Goal: Transaction & Acquisition: Purchase product/service

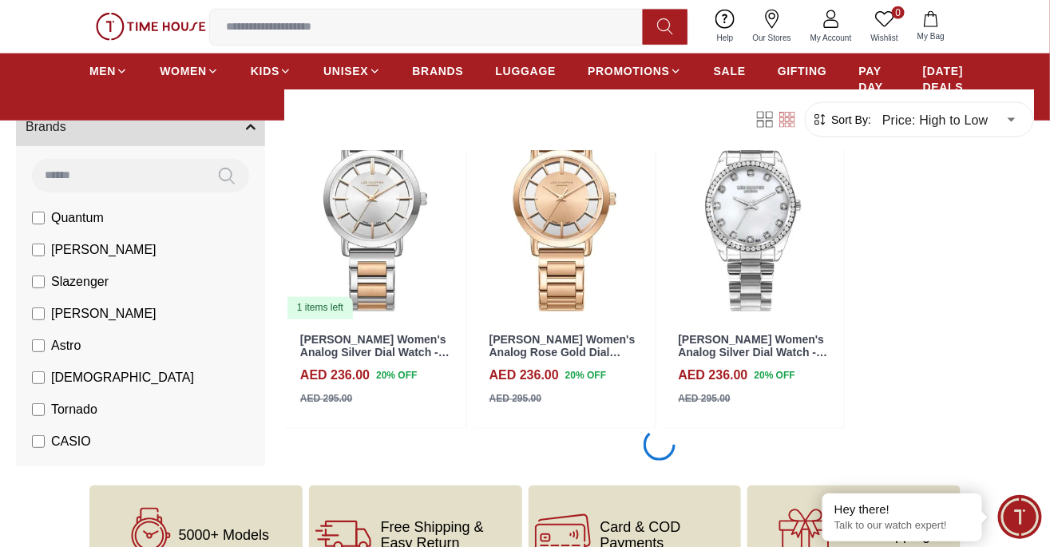
scroll to position [102755, 0]
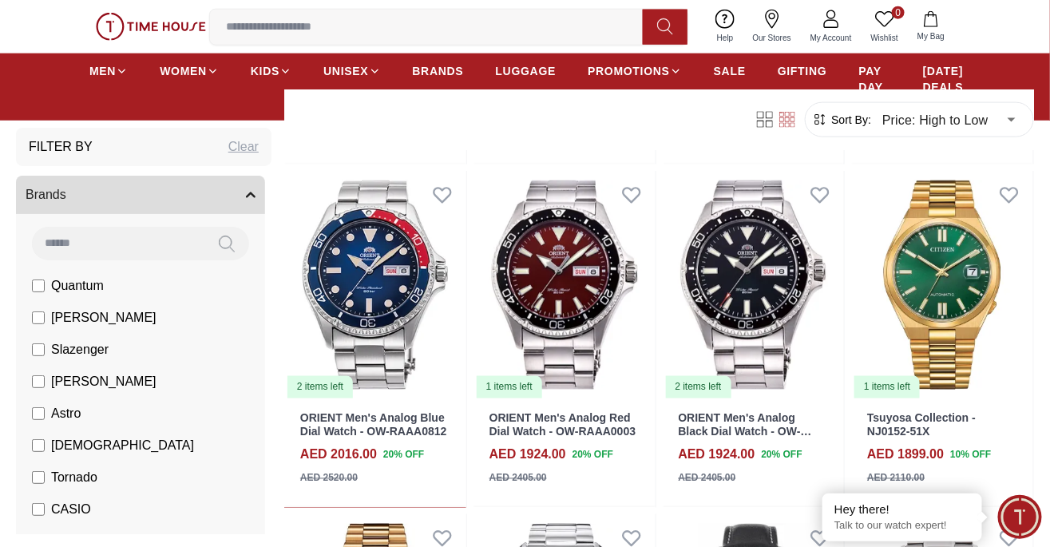
scroll to position [2512, 0]
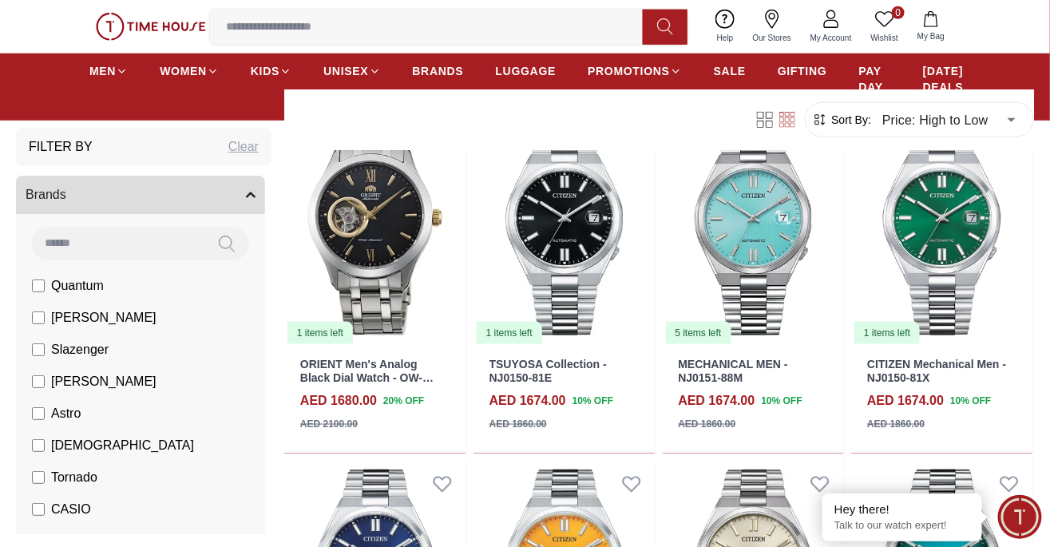
scroll to position [4256, 0]
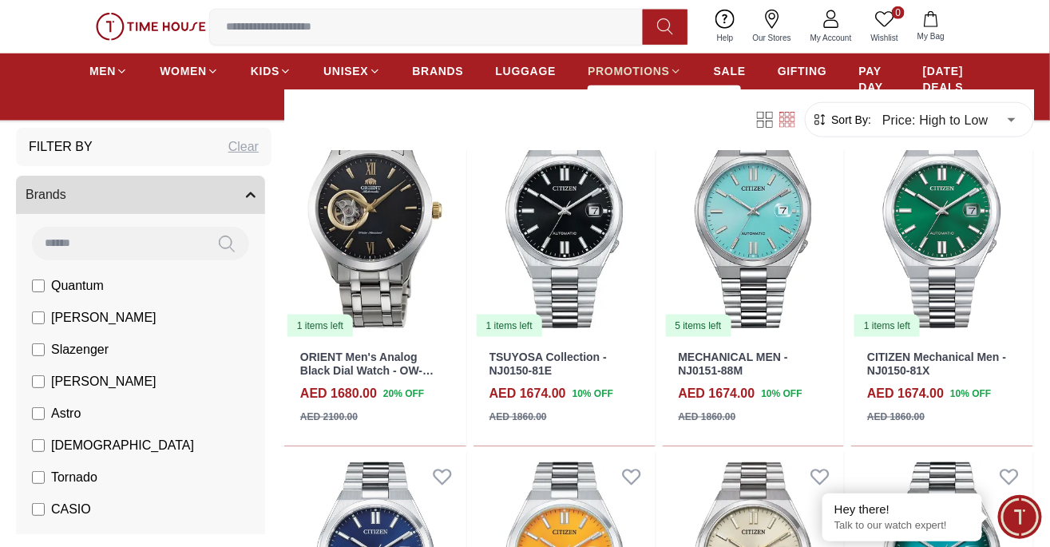
click at [643, 72] on span "PROMOTIONS" at bounding box center [628, 71] width 82 height 16
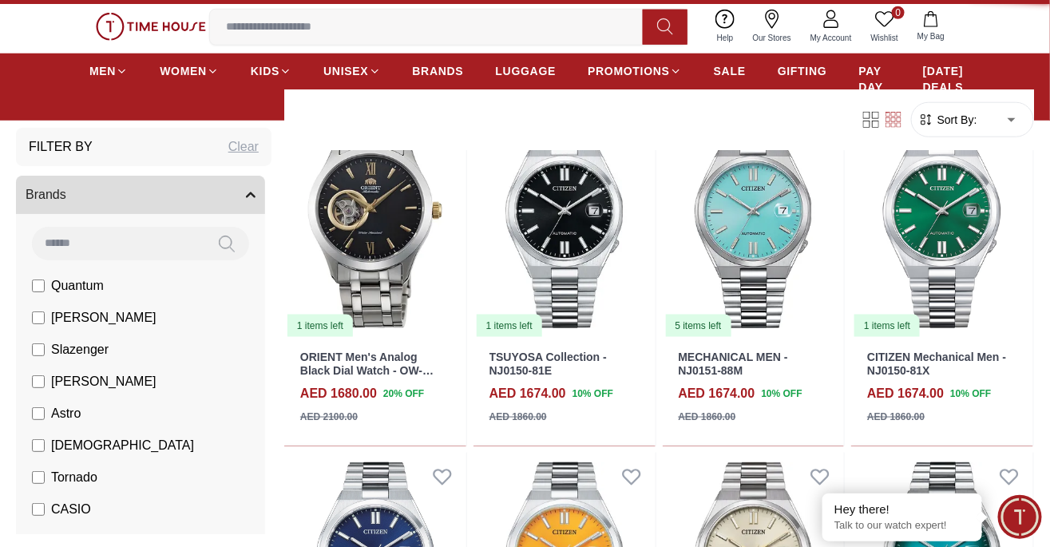
type input "******"
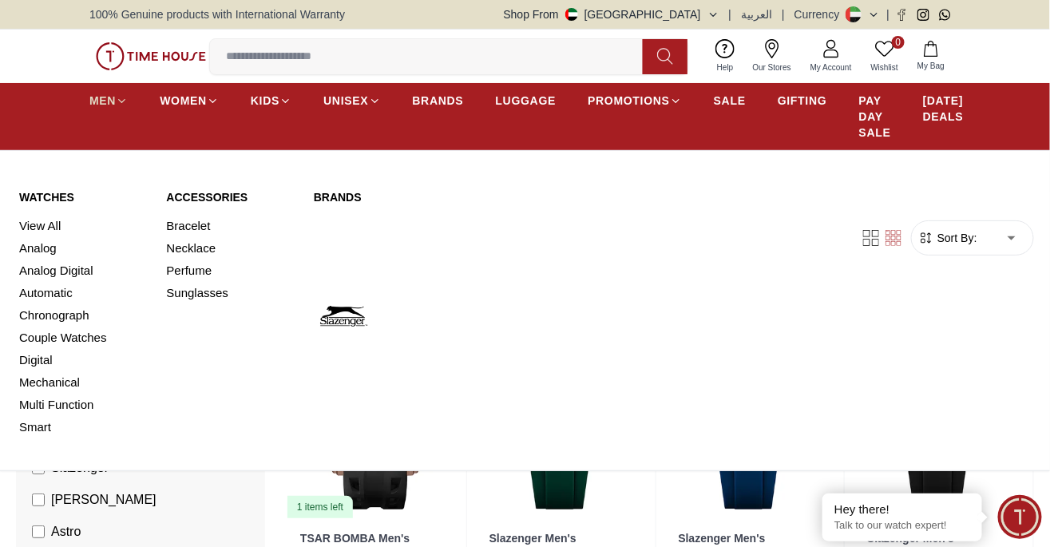
click at [119, 100] on icon at bounding box center [122, 100] width 6 height 3
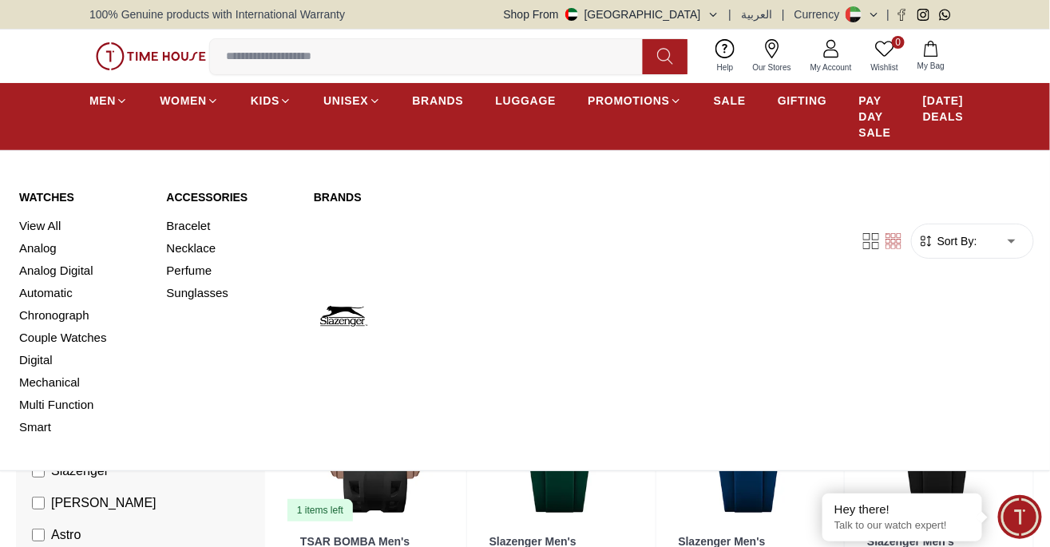
click at [49, 215] on link "View All" at bounding box center [83, 226] width 128 height 22
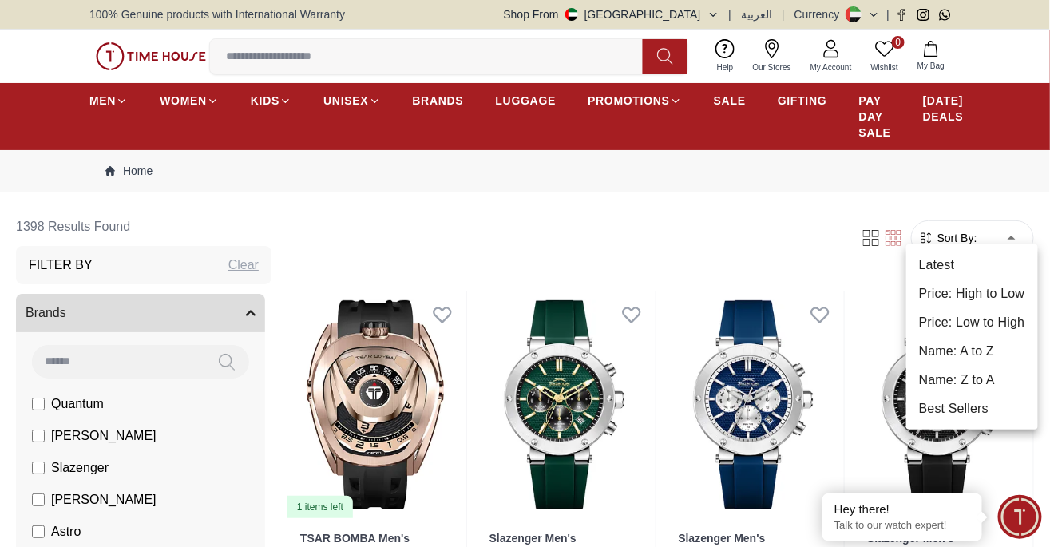
click at [1004, 316] on li "Price: Low to High" at bounding box center [972, 322] width 132 height 29
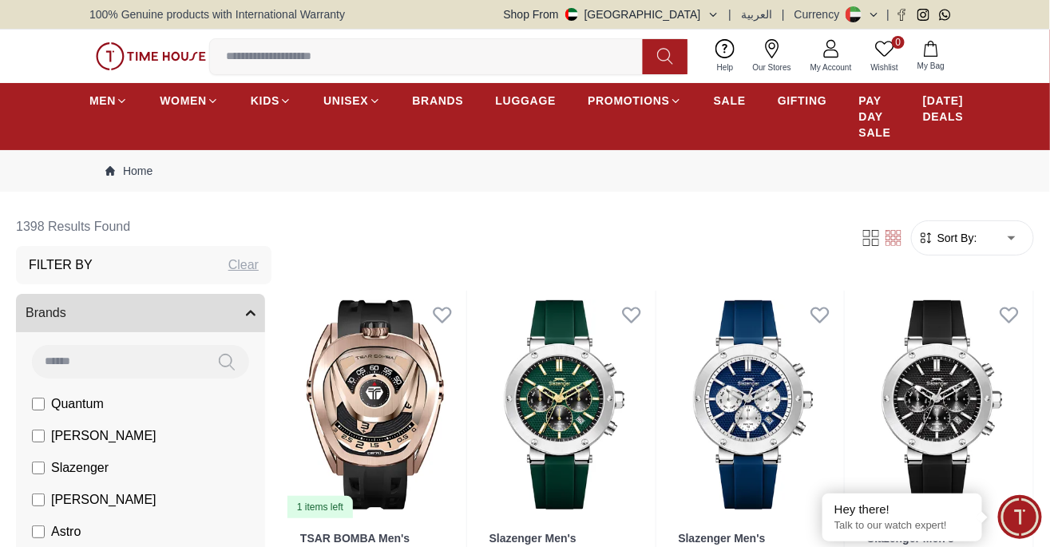
type input "*"
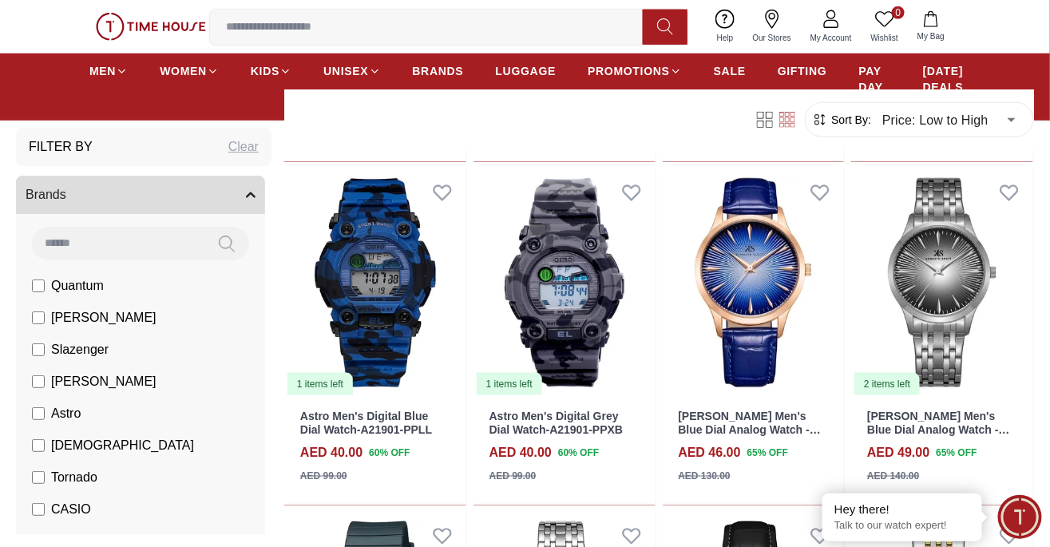
scroll to position [527, 0]
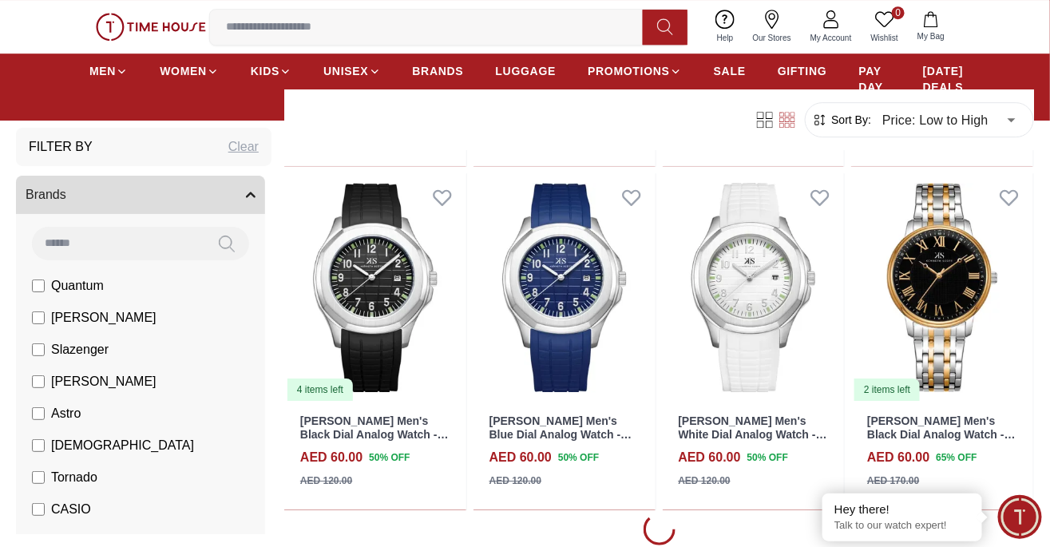
scroll to position [1544, 0]
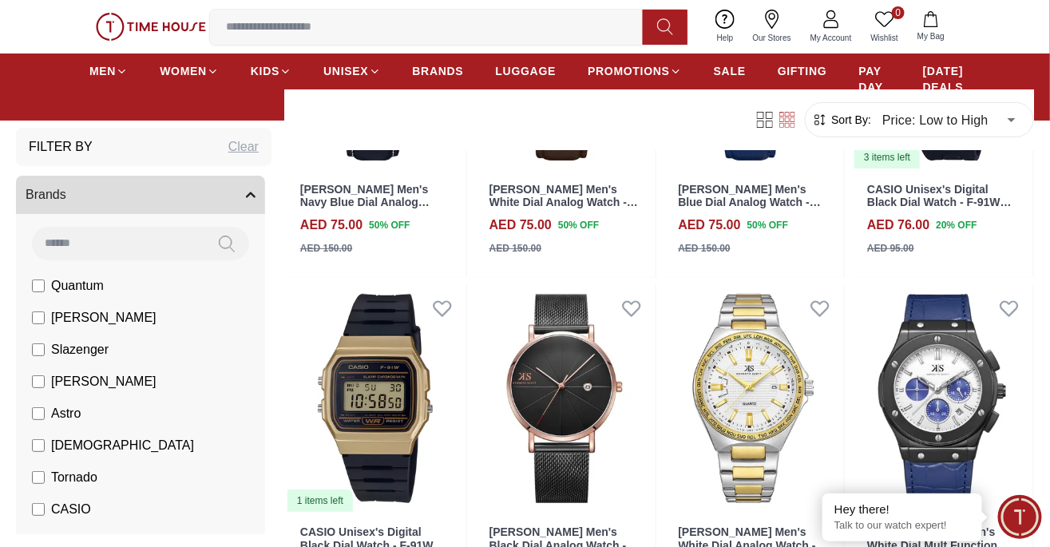
scroll to position [3776, 0]
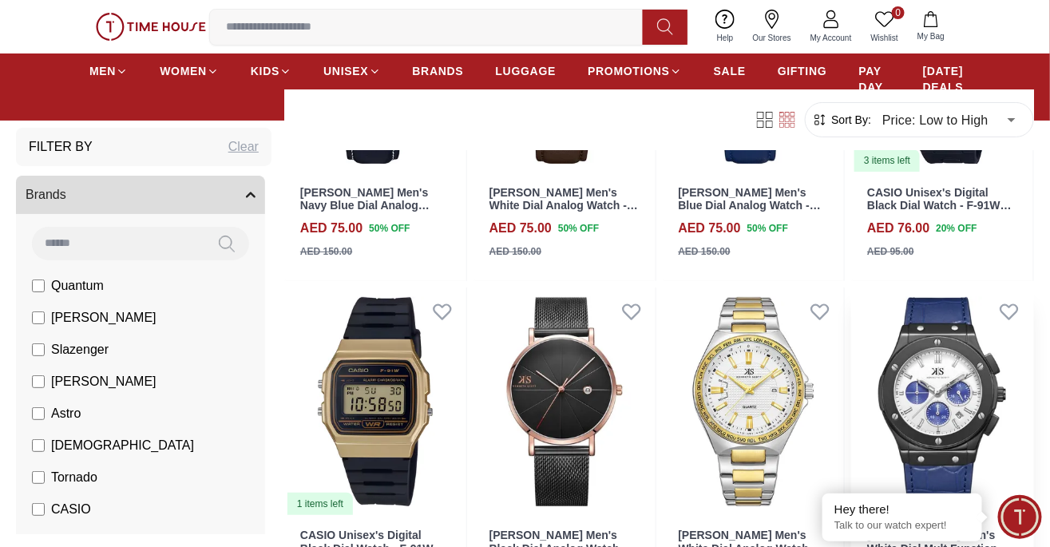
click at [1031, 420] on img at bounding box center [942, 401] width 182 height 228
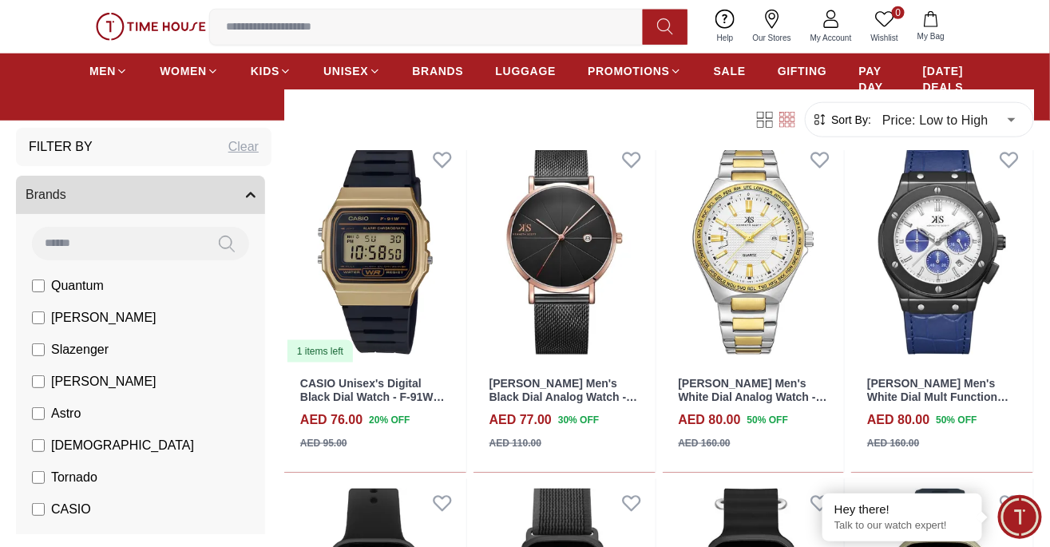
scroll to position [520, 0]
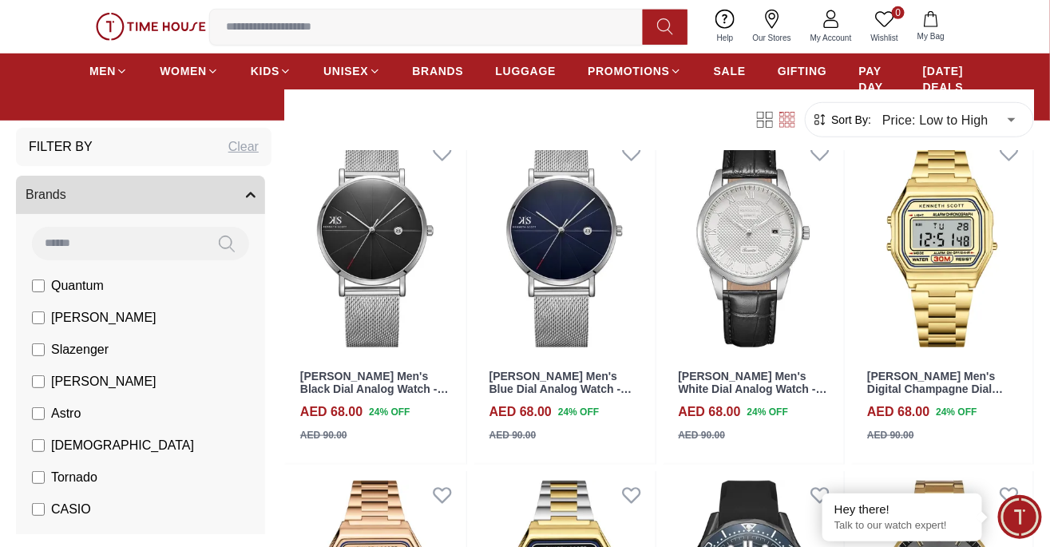
scroll to position [2222, 0]
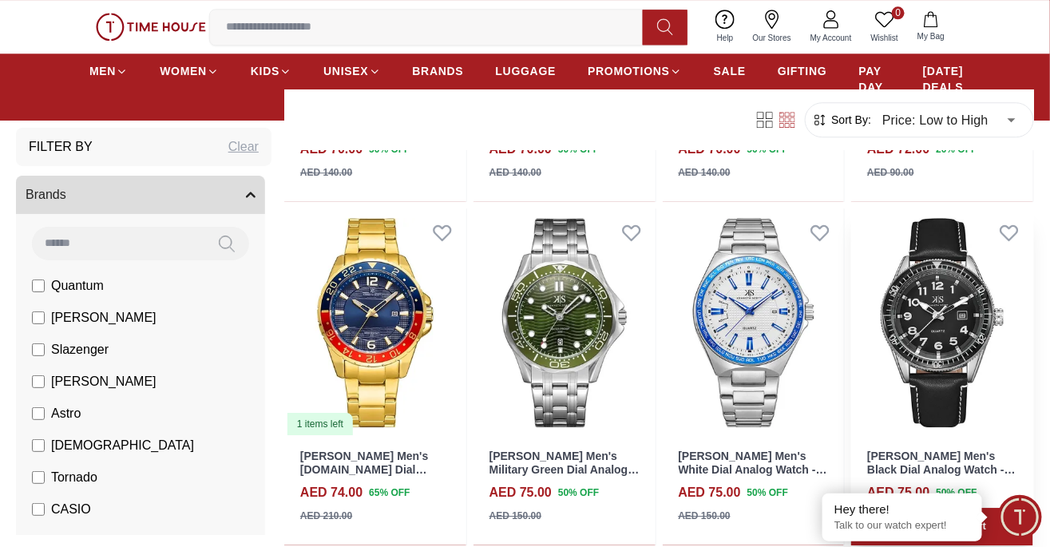
scroll to position [3203, 0]
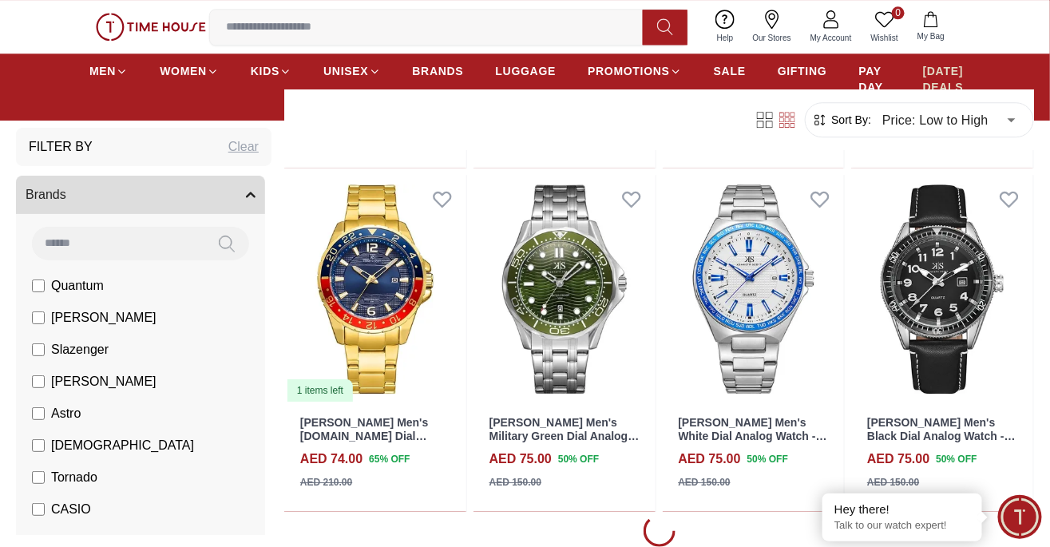
click at [934, 74] on span "[DATE] DEALS" at bounding box center [943, 79] width 41 height 32
click at [929, 71] on span "[DATE] DEALS" at bounding box center [943, 79] width 41 height 32
type input "******"
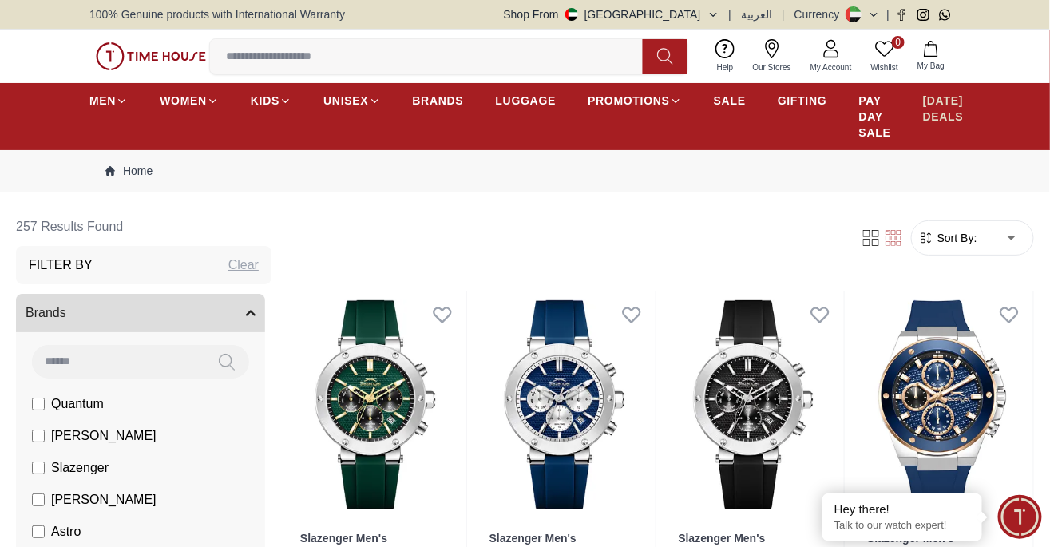
click at [942, 108] on span "[DATE] DEALS" at bounding box center [943, 109] width 41 height 32
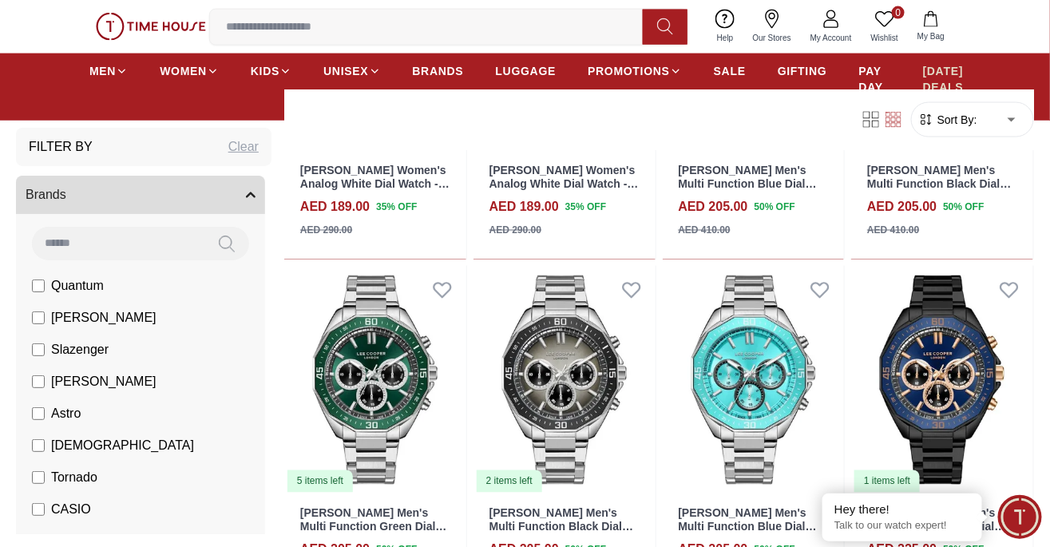
scroll to position [4488, 0]
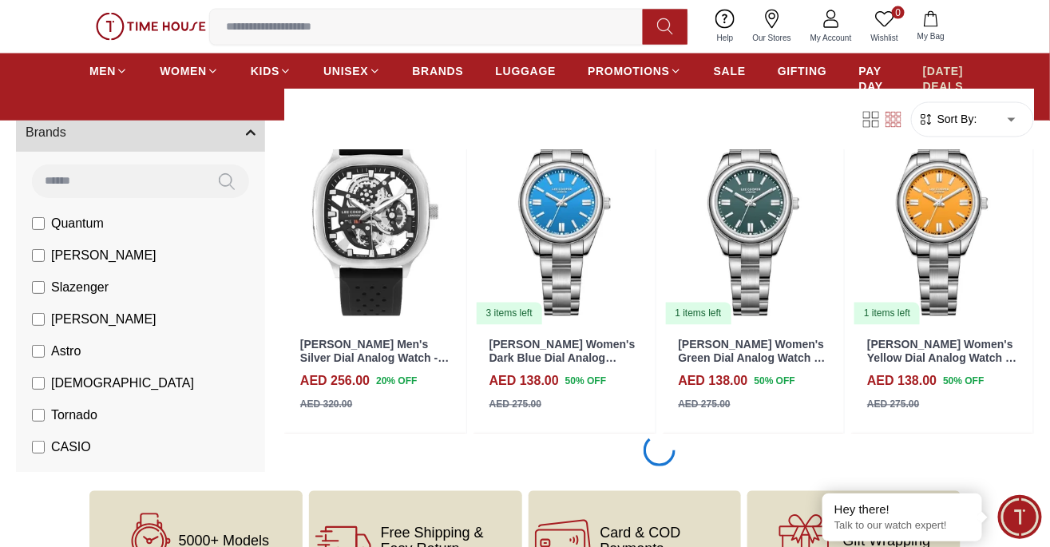
scroll to position [8427, 0]
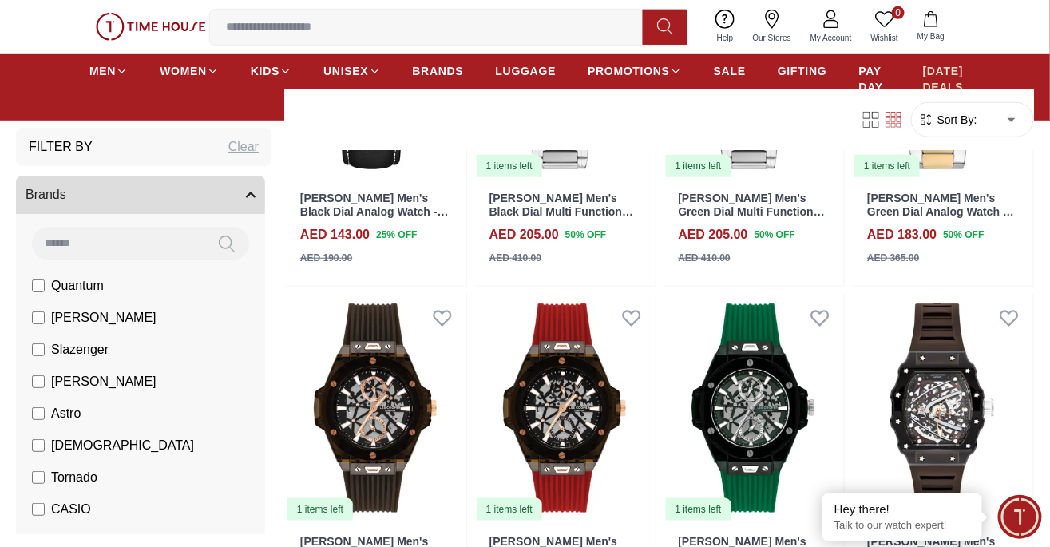
scroll to position [11679, 0]
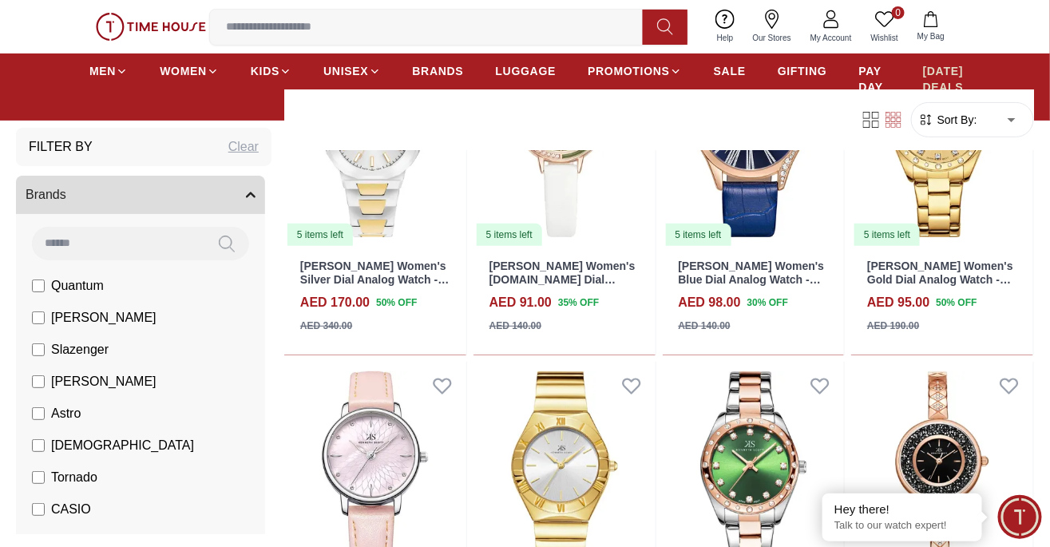
scroll to position [13408, 0]
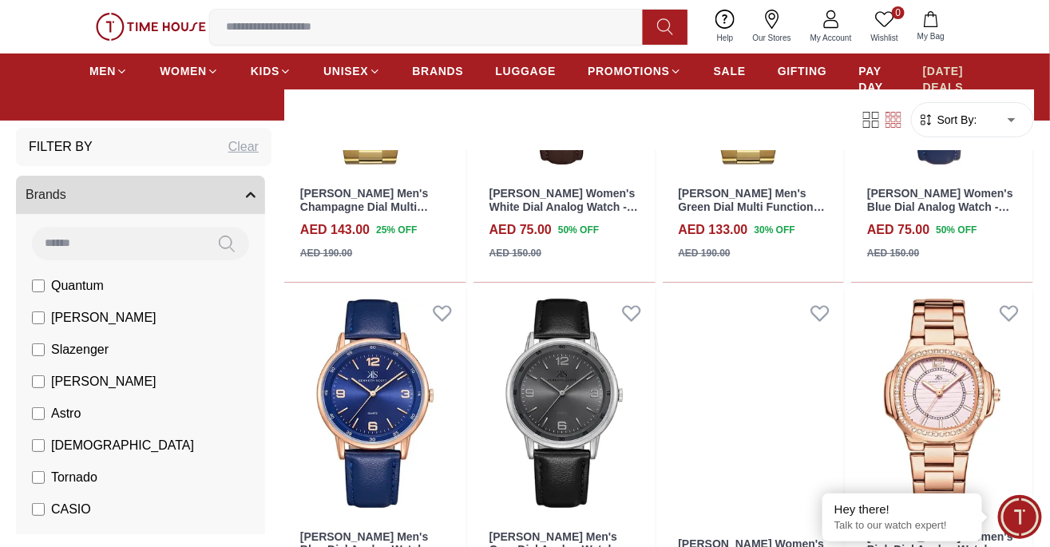
scroll to position [15202, 0]
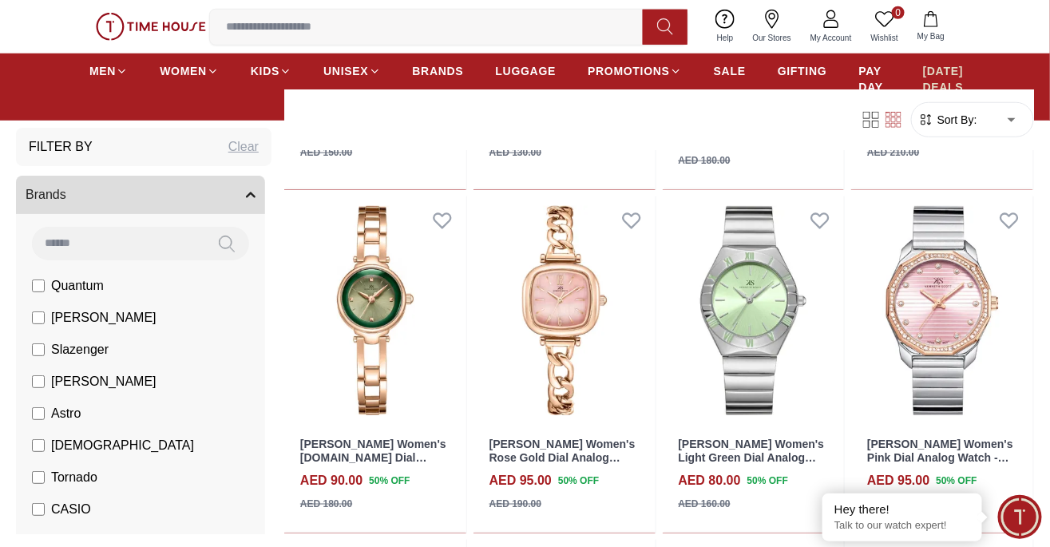
scroll to position [15551, 0]
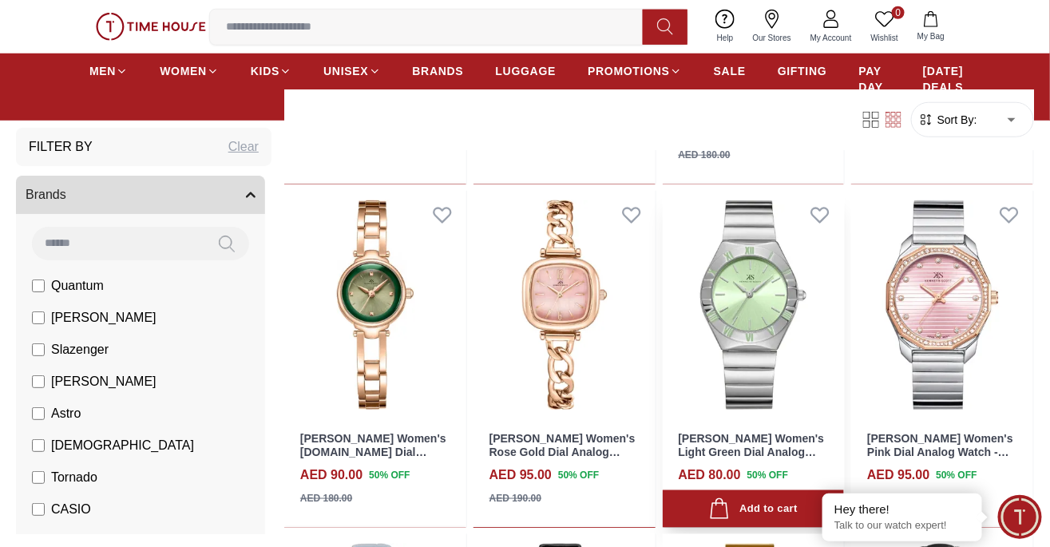
click at [751, 315] on img at bounding box center [754, 305] width 182 height 228
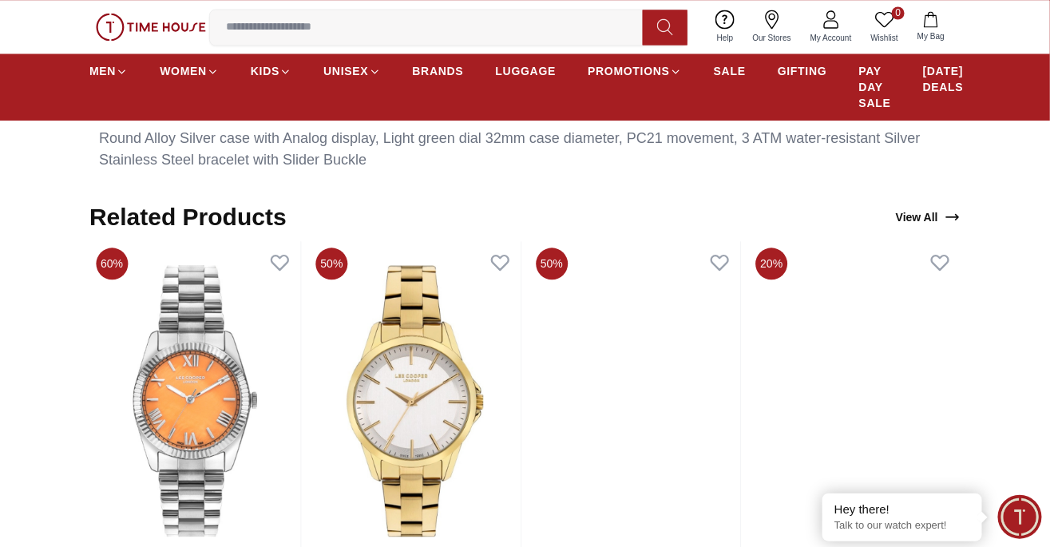
scroll to position [953, 0]
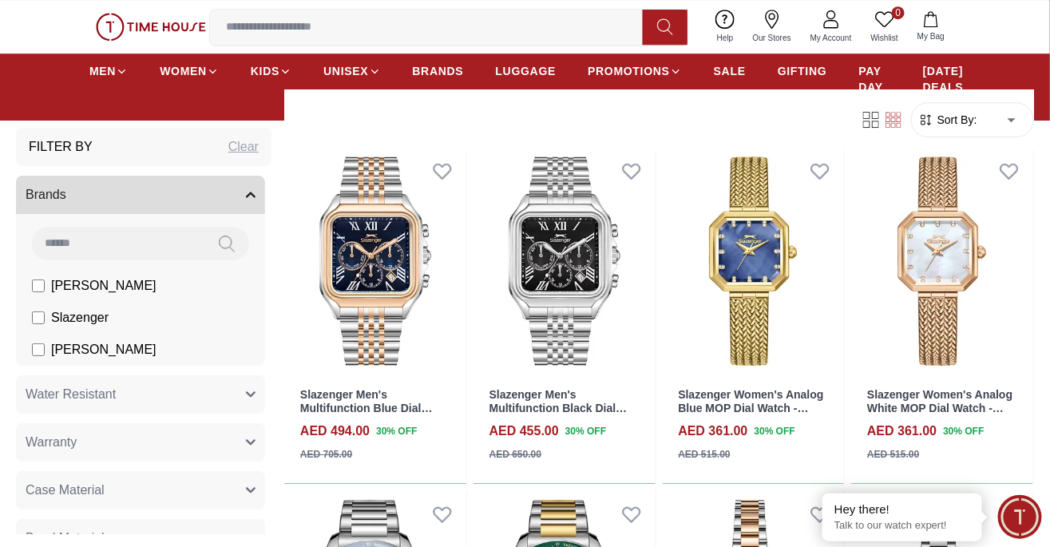
scroll to position [17459, 0]
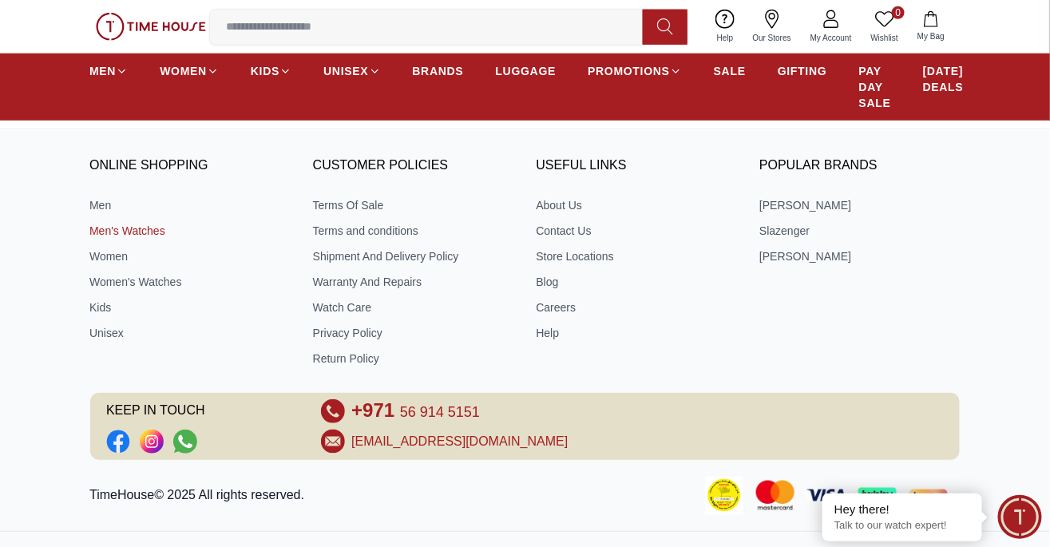
click at [144, 228] on link "Men's Watches" at bounding box center [189, 231] width 201 height 16
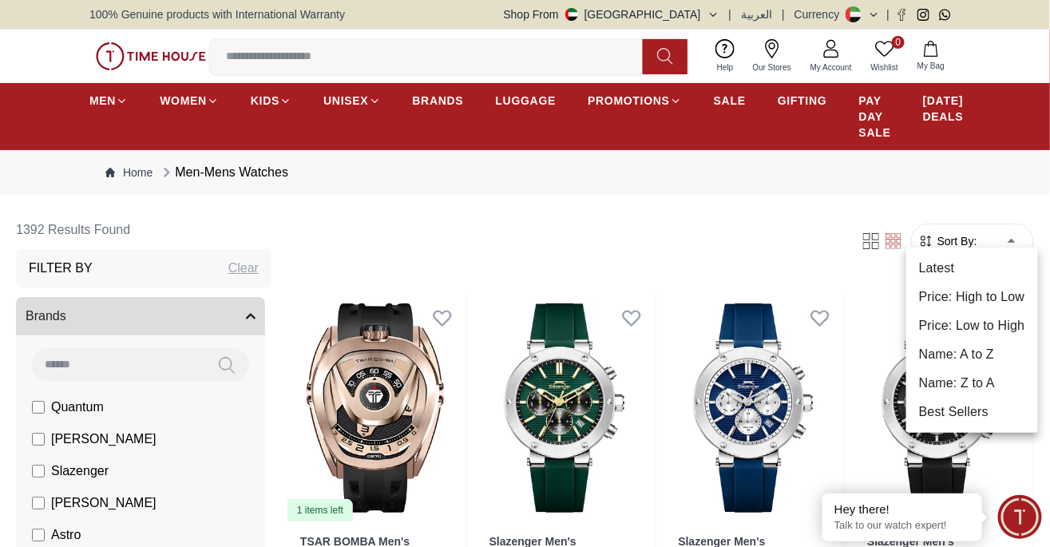
click at [958, 267] on li "Latest" at bounding box center [972, 268] width 132 height 29
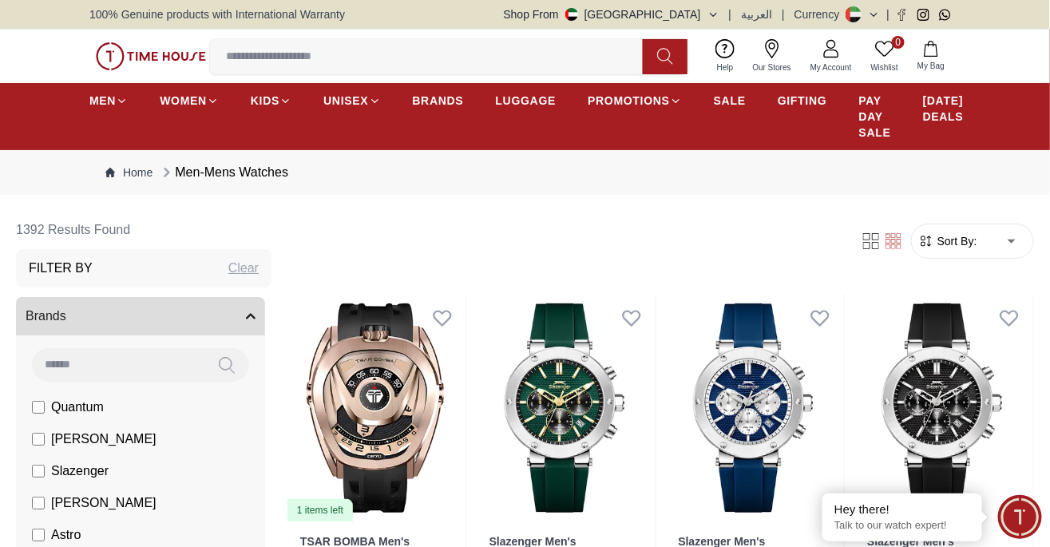
type input "*"
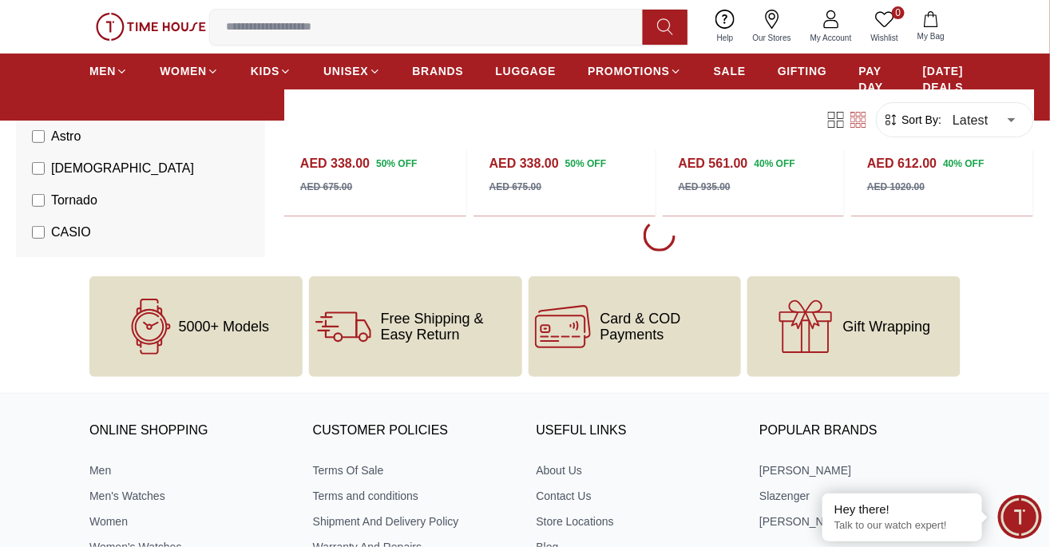
scroll to position [1787, 0]
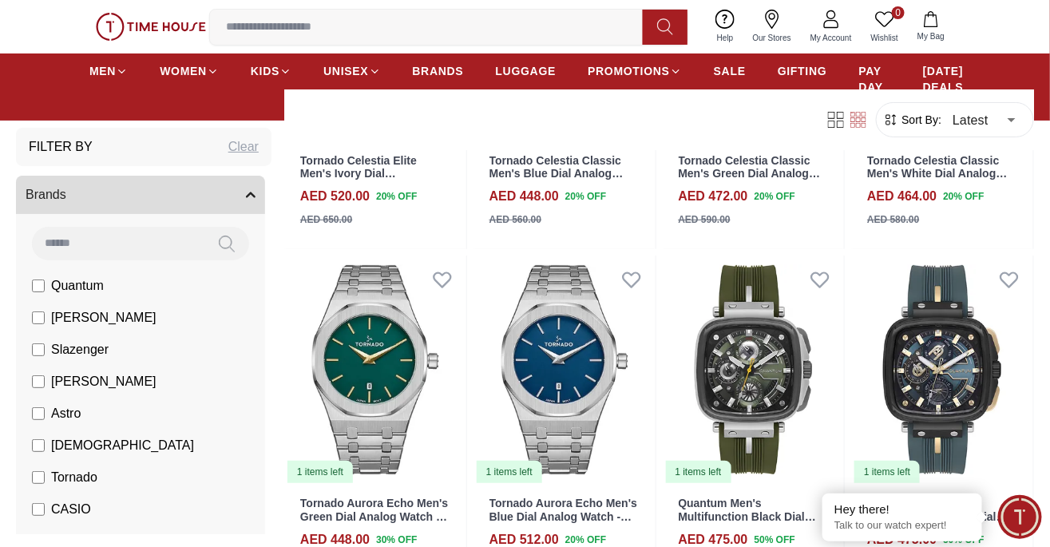
scroll to position [3817, 0]
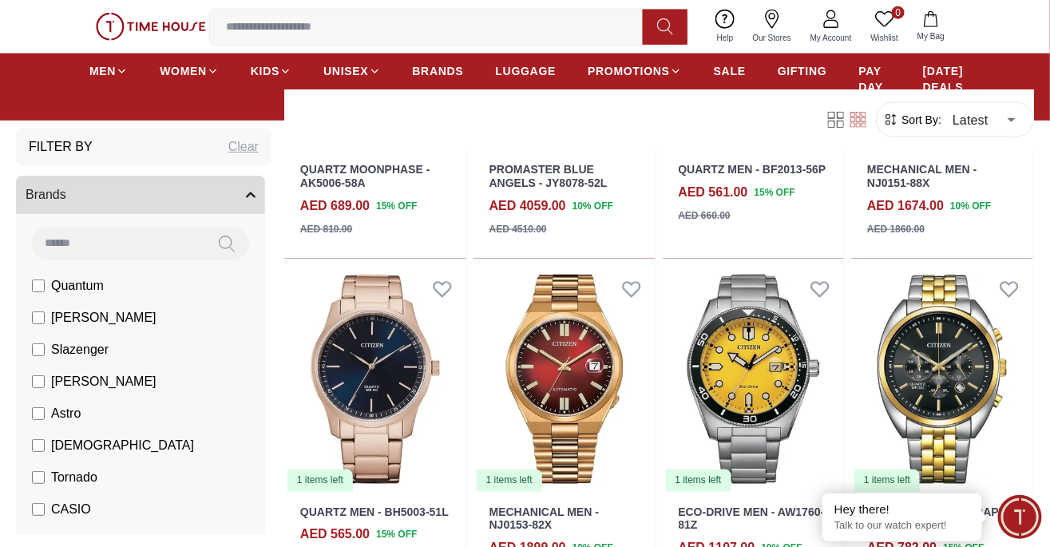
scroll to position [6203, 0]
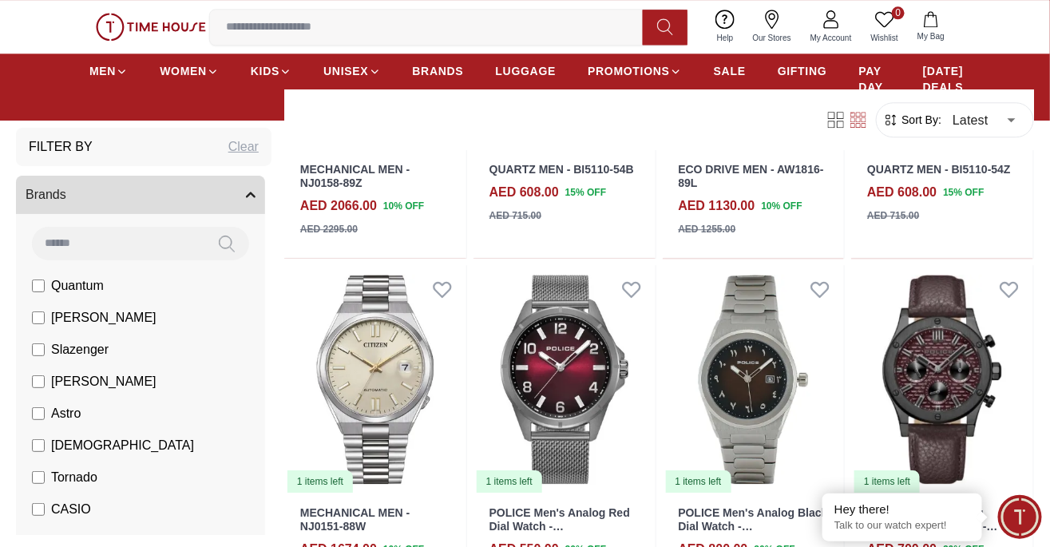
scroll to position [6892, 0]
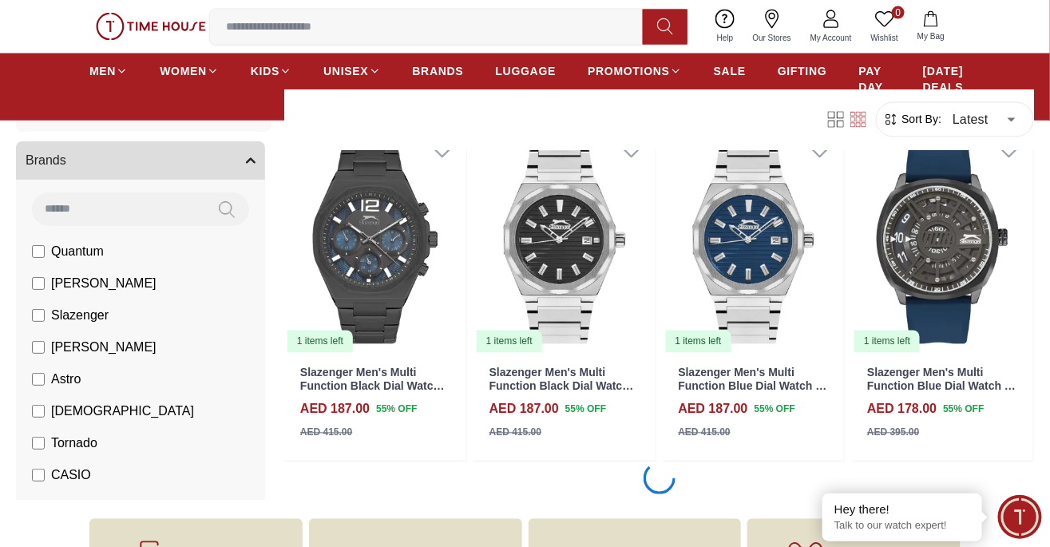
scroll to position [8404, 0]
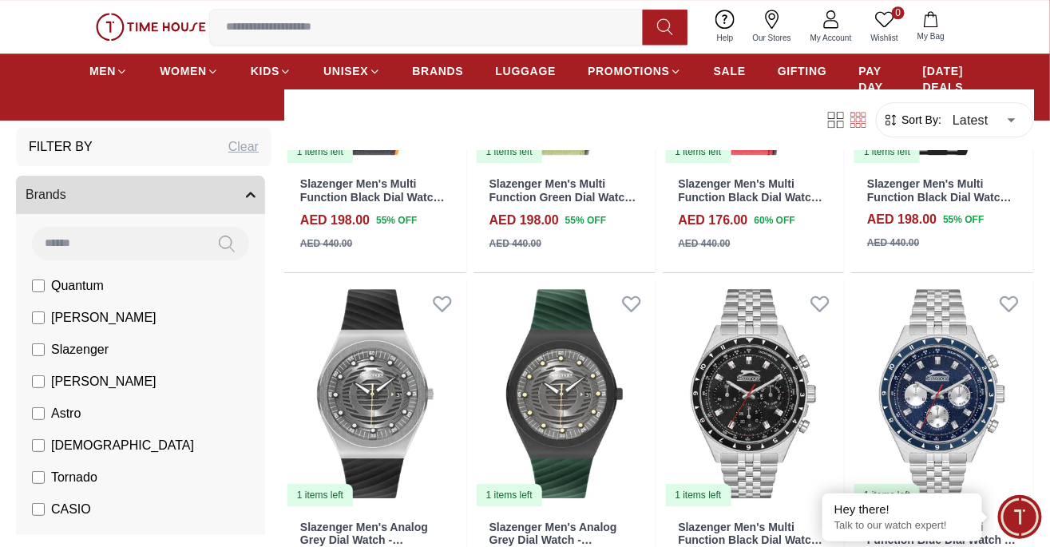
scroll to position [8941, 0]
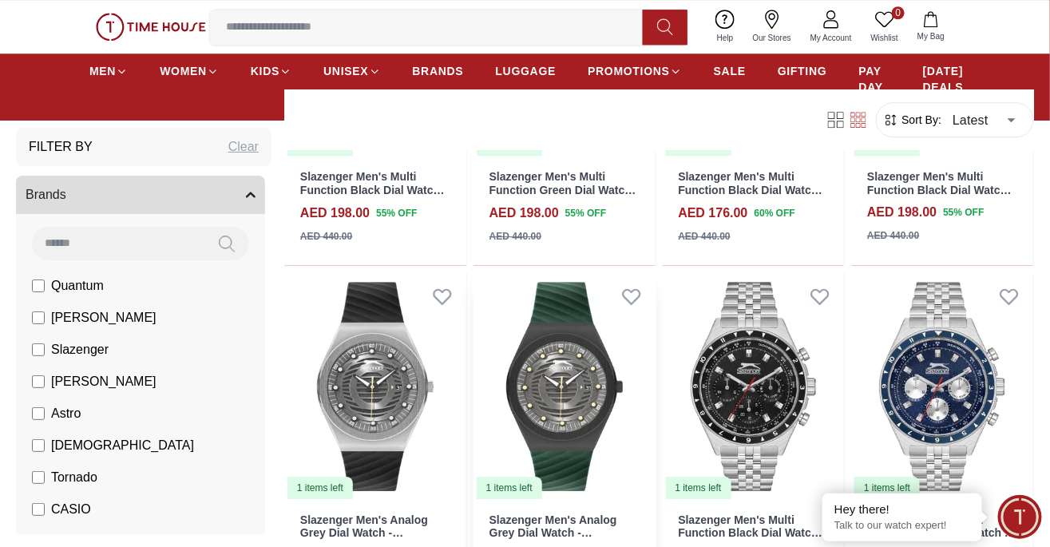
click at [570, 411] on img at bounding box center [564, 386] width 182 height 228
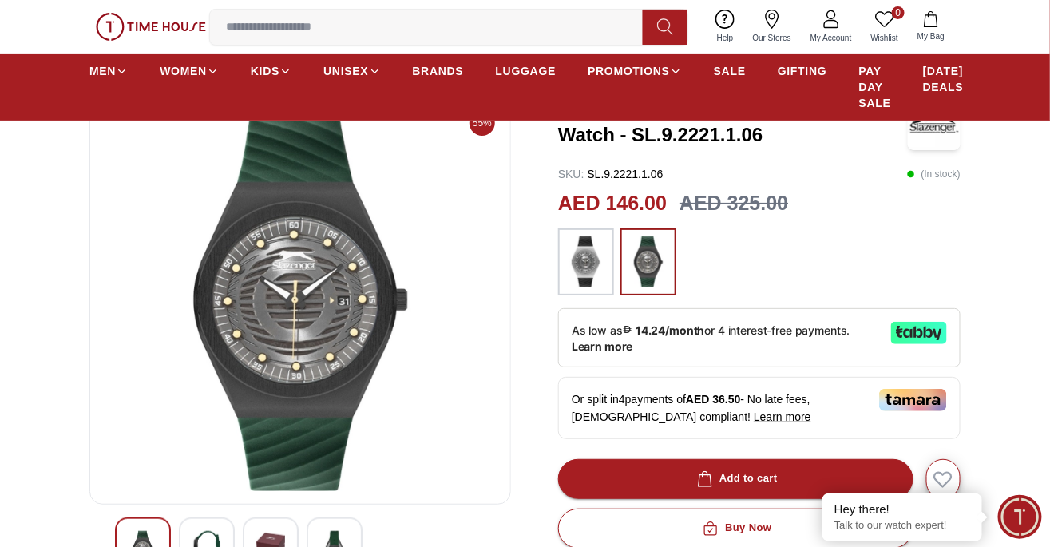
scroll to position [114, 0]
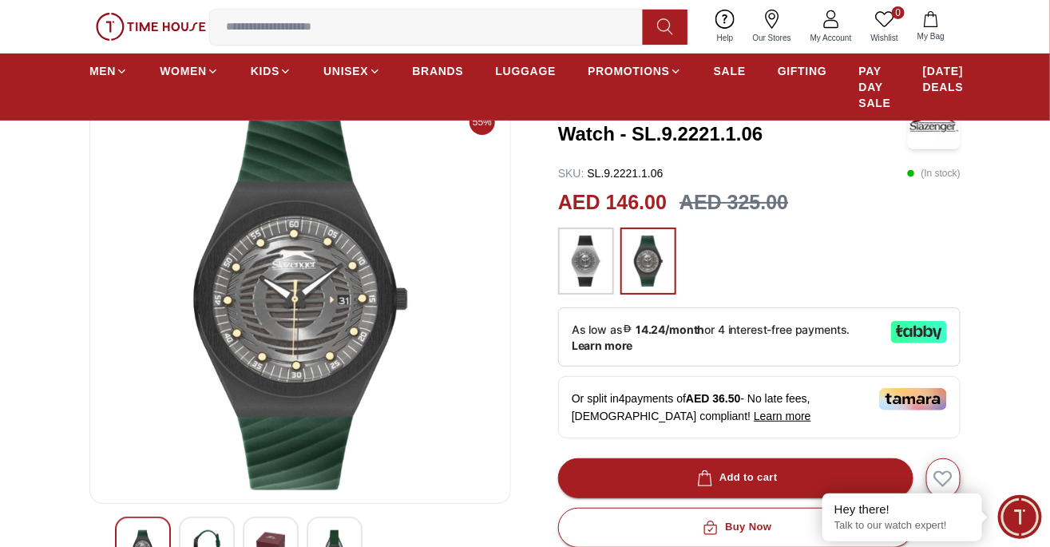
click at [219, 534] on img at bounding box center [206, 548] width 29 height 37
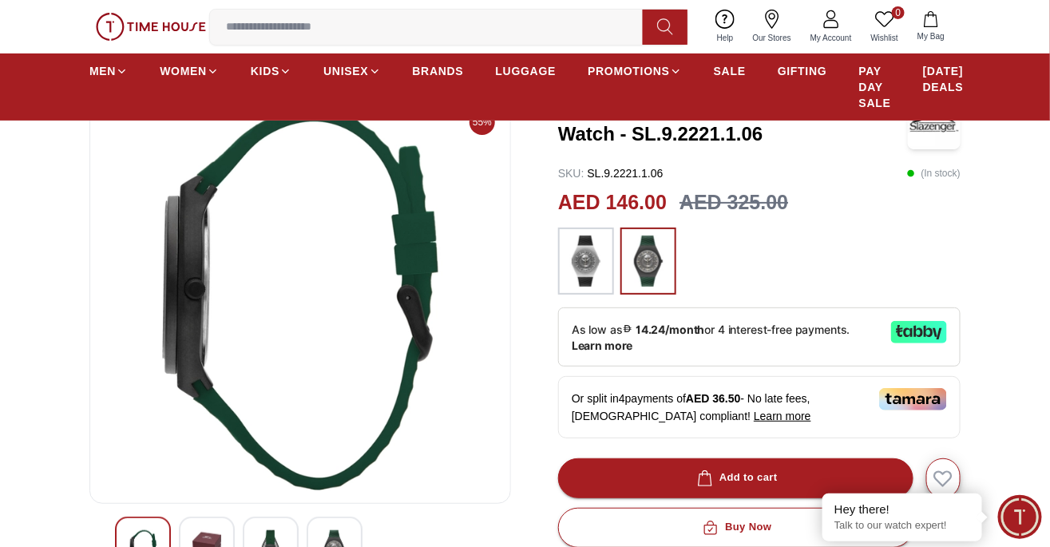
click at [337, 544] on img at bounding box center [334, 548] width 29 height 37
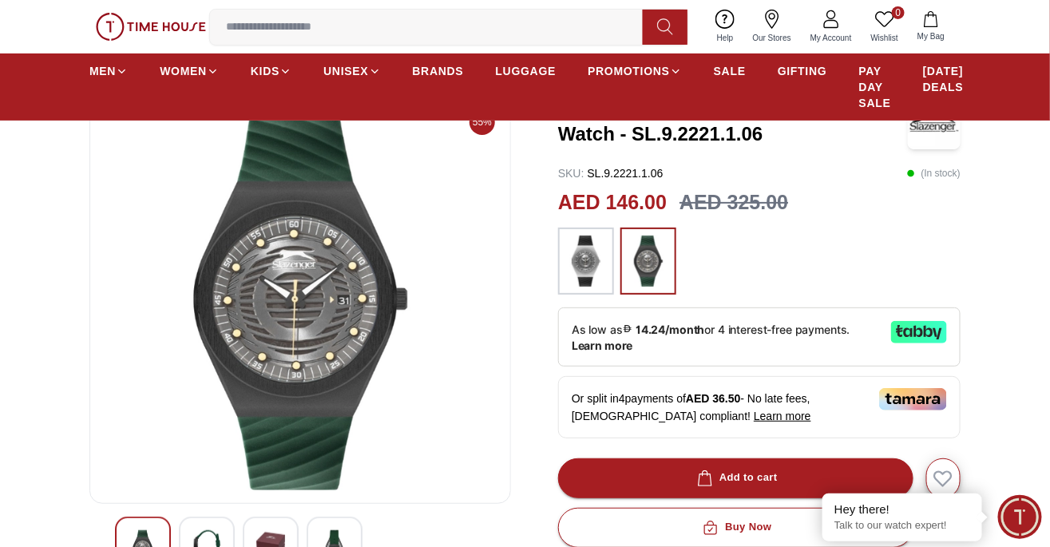
click at [275, 545] on img at bounding box center [270, 548] width 29 height 37
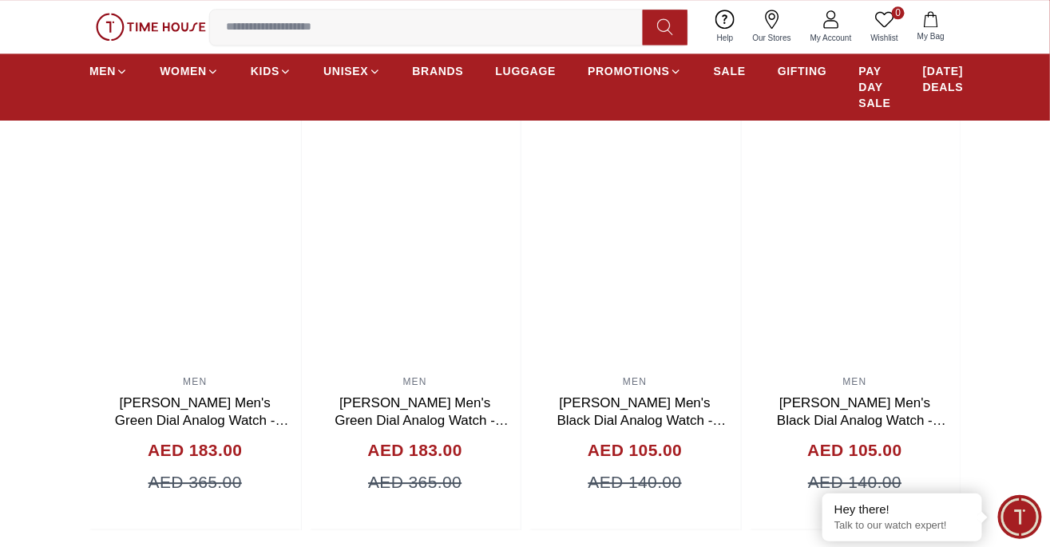
scroll to position [1184, 0]
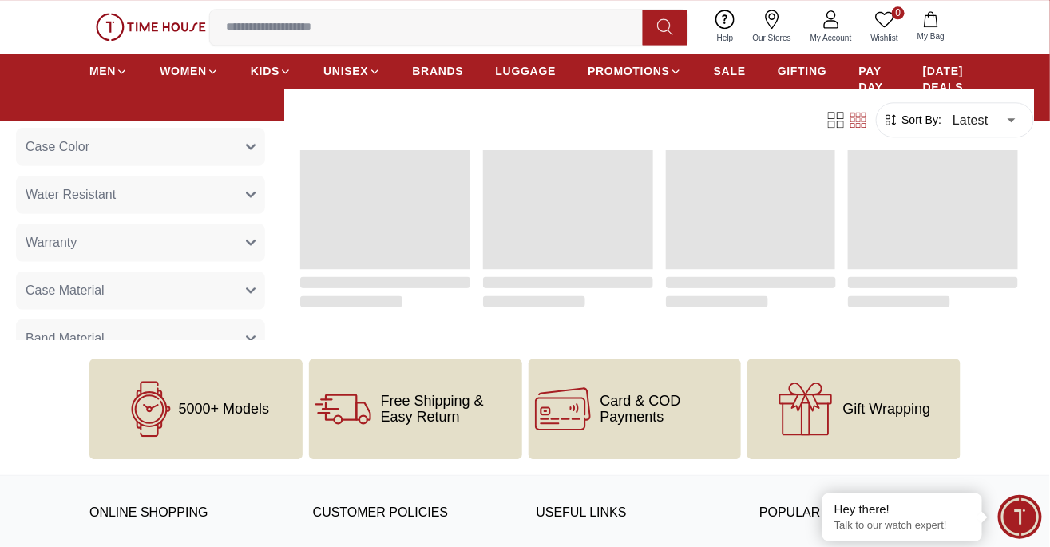
scroll to position [1519, 0]
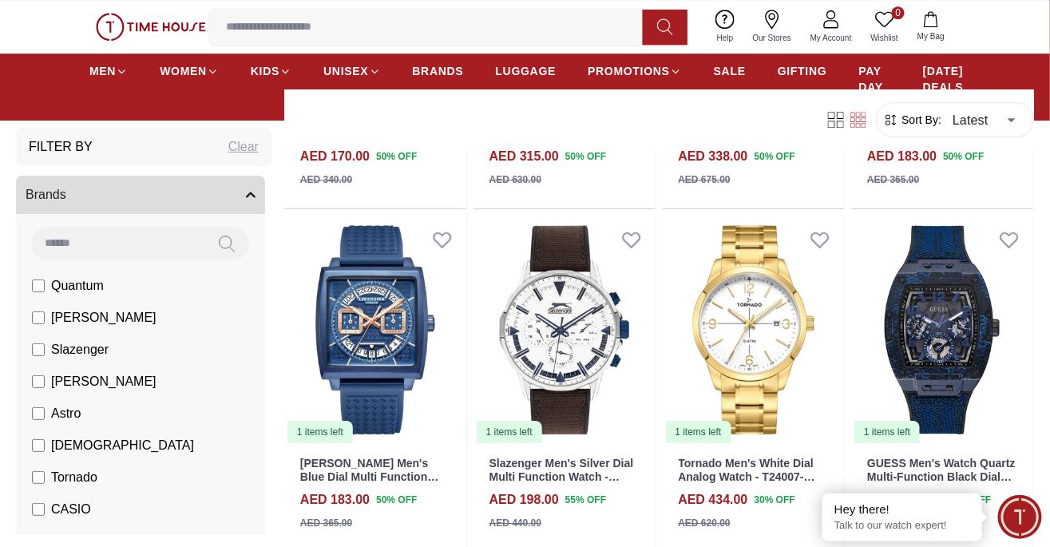
scroll to position [1458, 0]
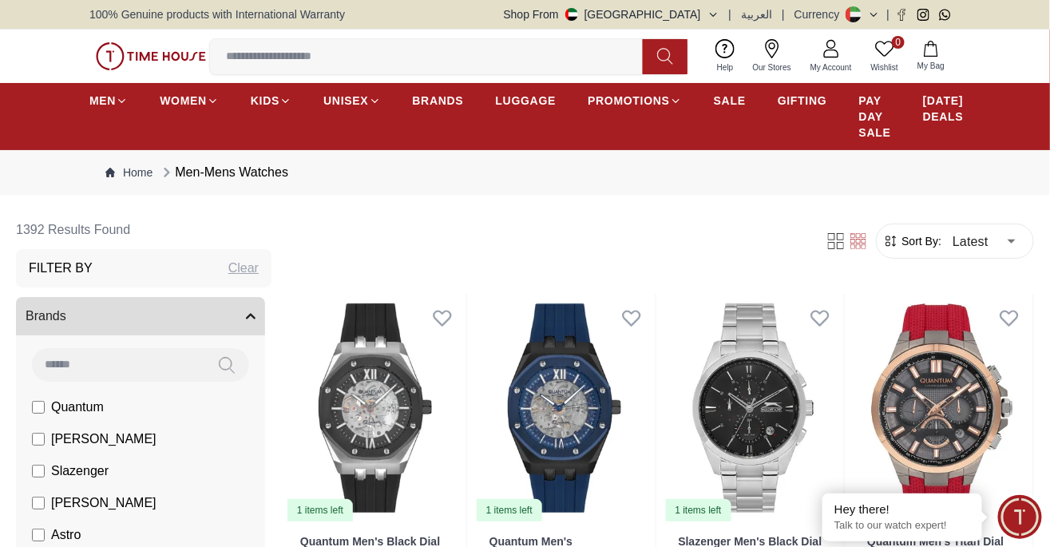
click at [362, 56] on input at bounding box center [432, 57] width 445 height 32
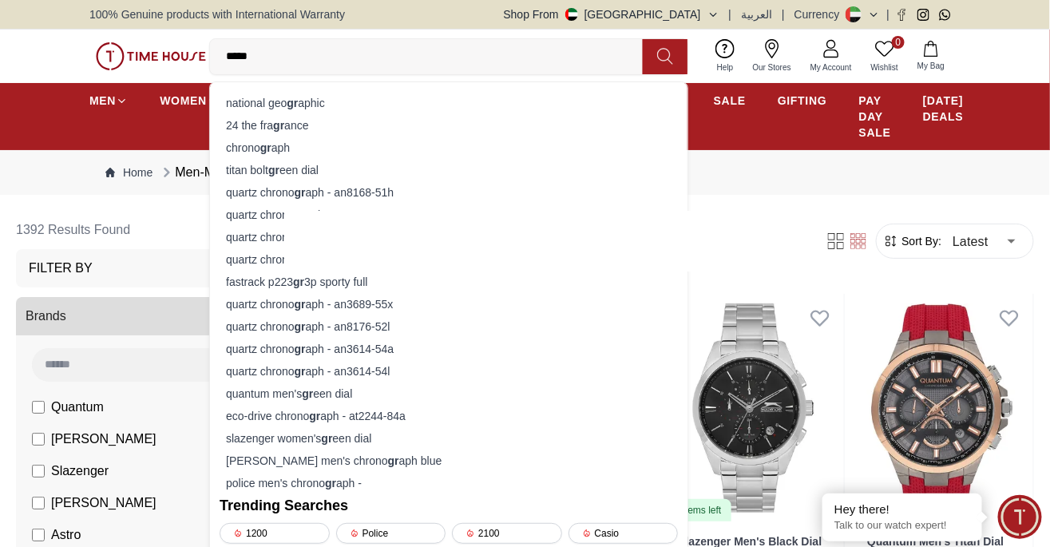
type input "*****"
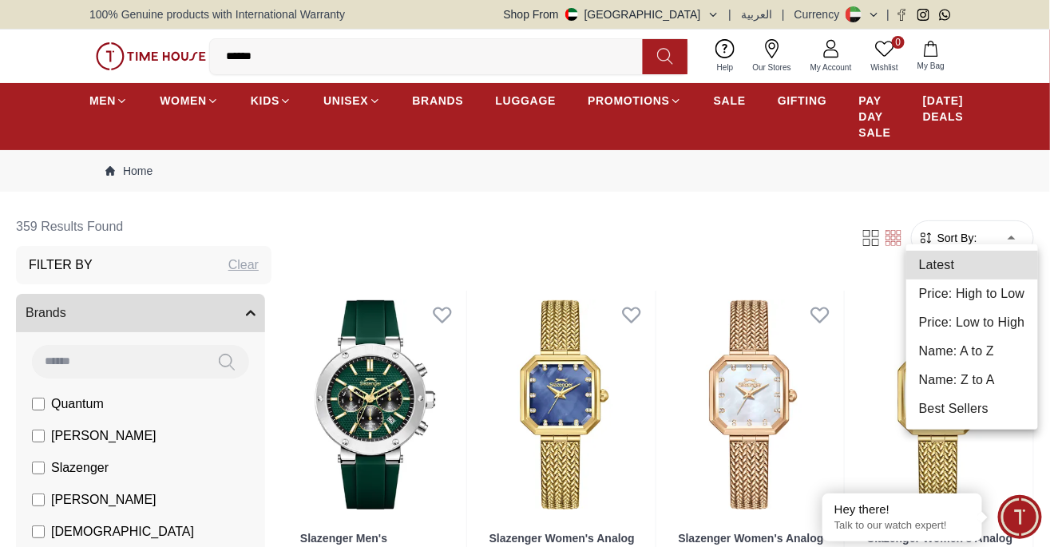
click at [1003, 299] on li "Price: High to Low" at bounding box center [972, 293] width 132 height 29
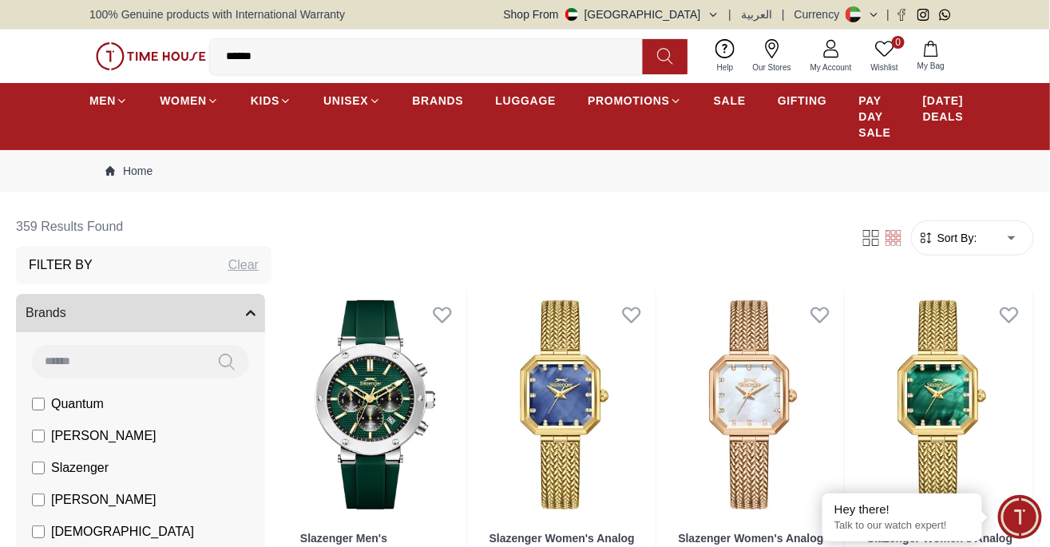
type input "*"
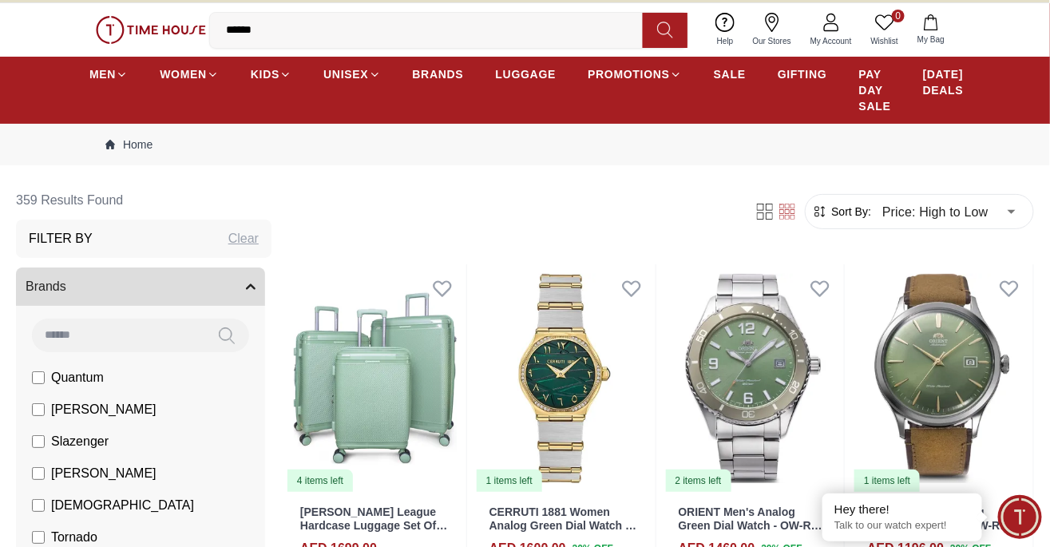
scroll to position [27, 0]
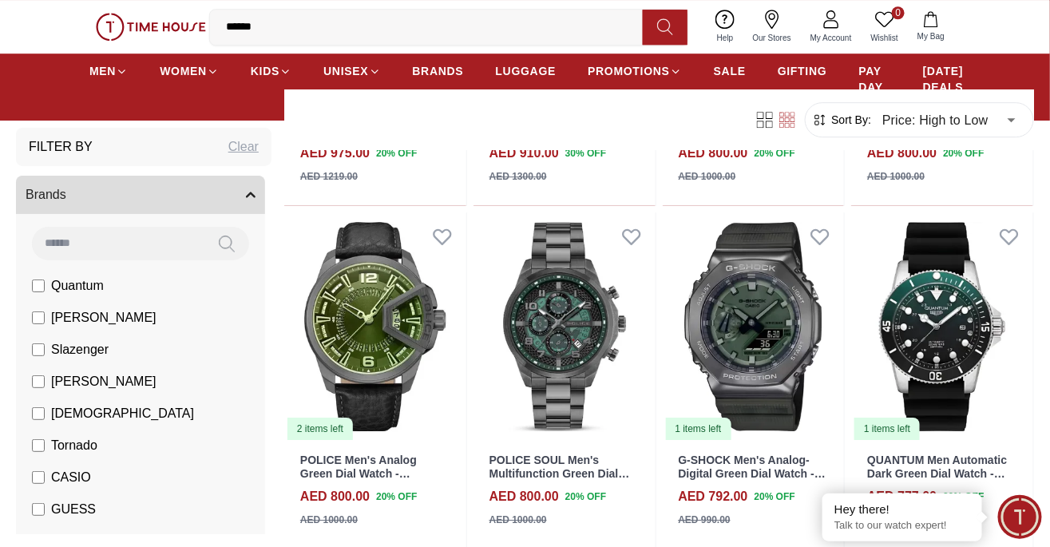
scroll to position [1473, 0]
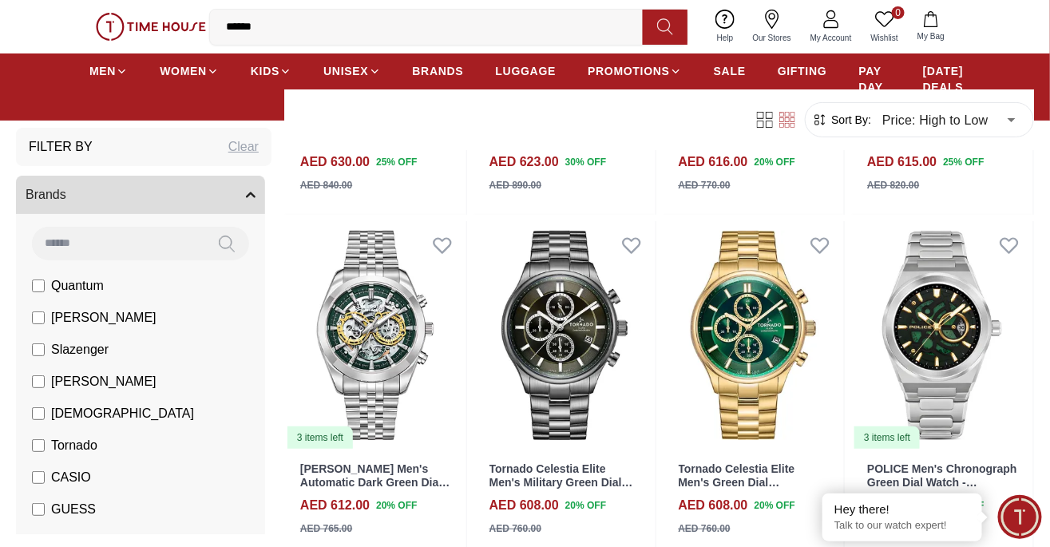
scroll to position [3843, 0]
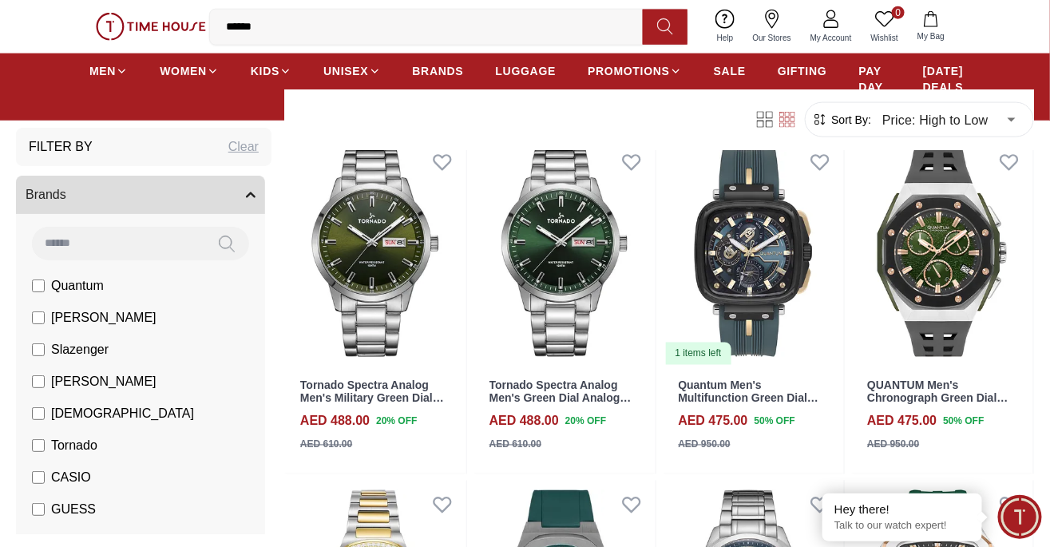
scroll to position [6327, 0]
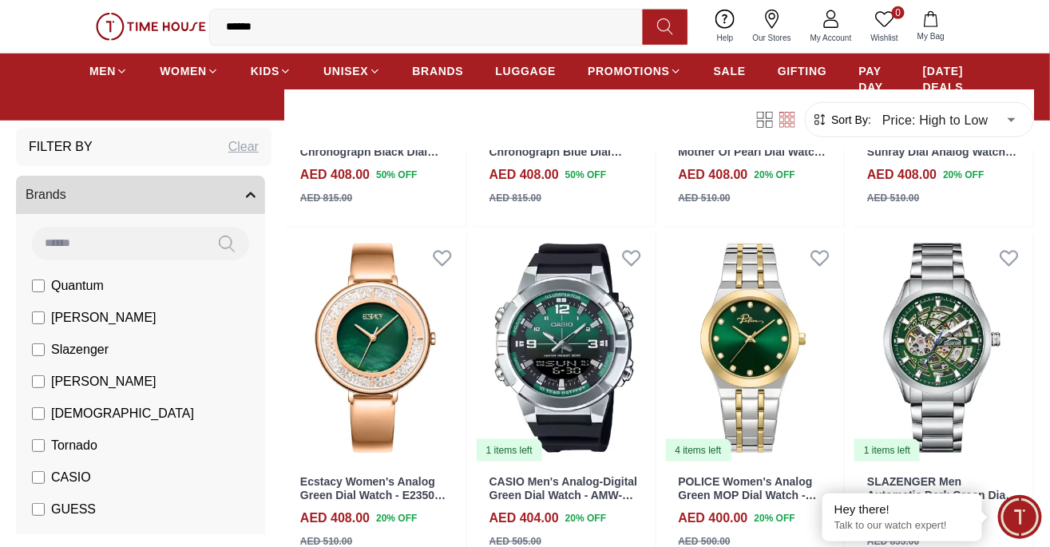
scroll to position [7949, 0]
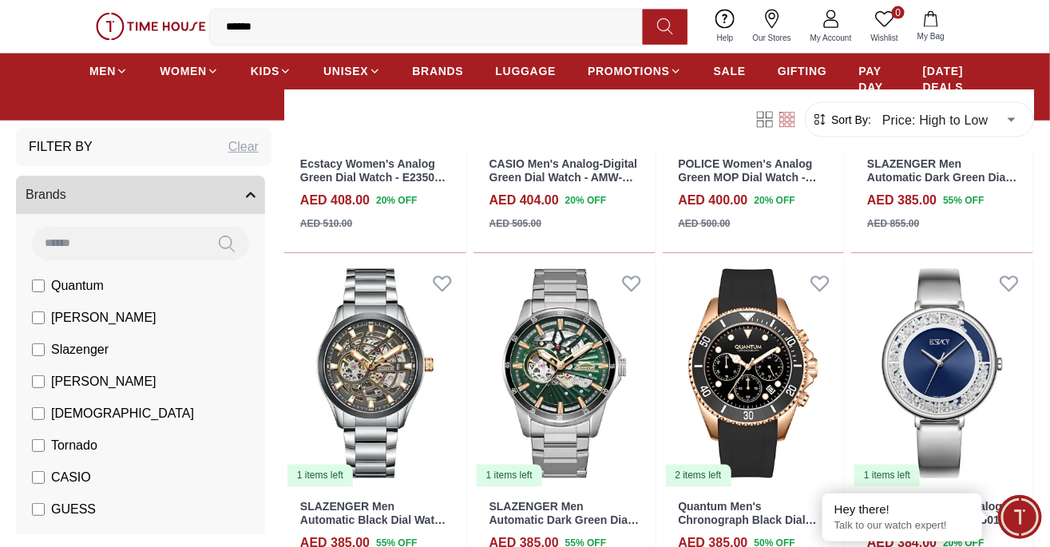
scroll to position [8323, 0]
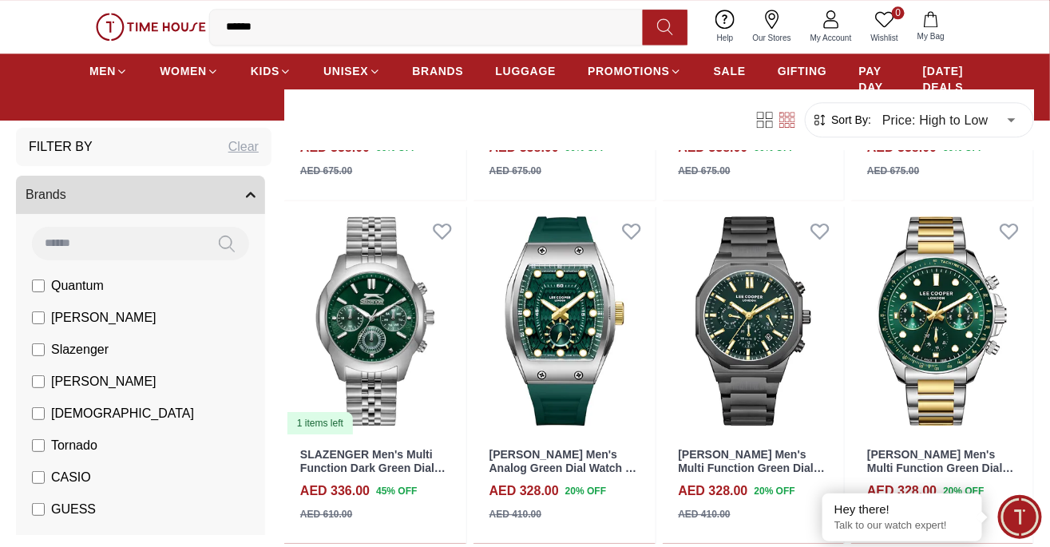
scroll to position [10717, 0]
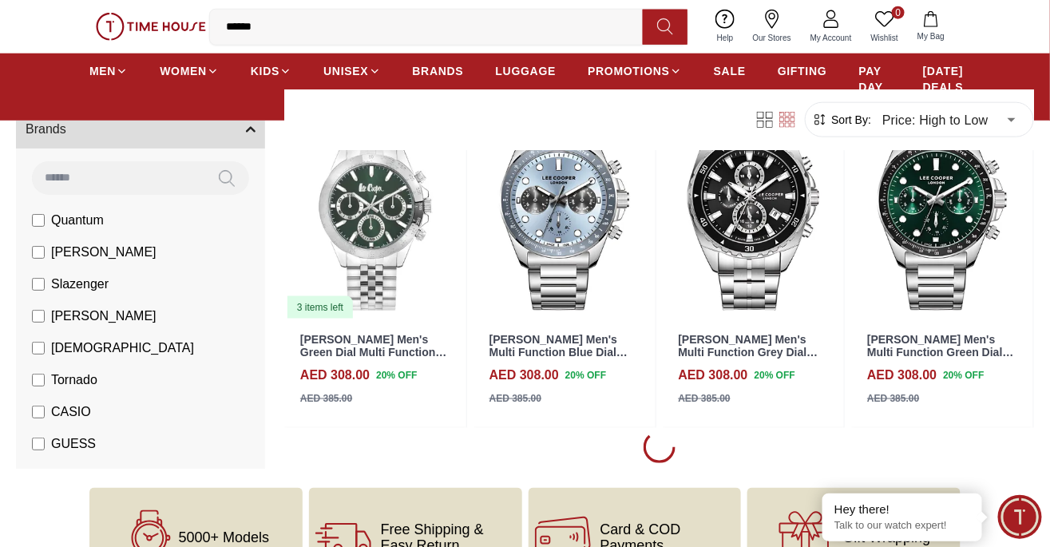
scroll to position [11941, 0]
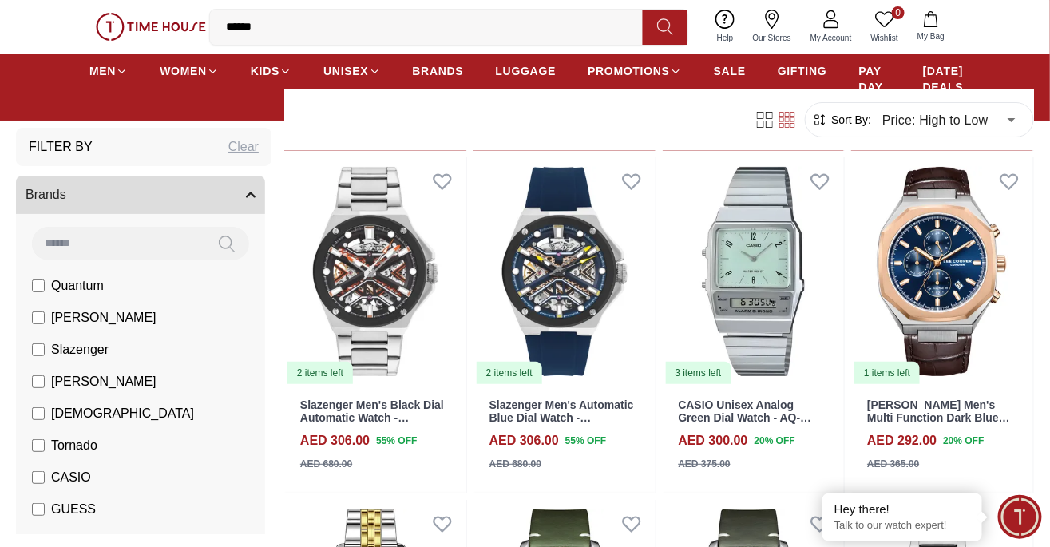
scroll to position [13167, 0]
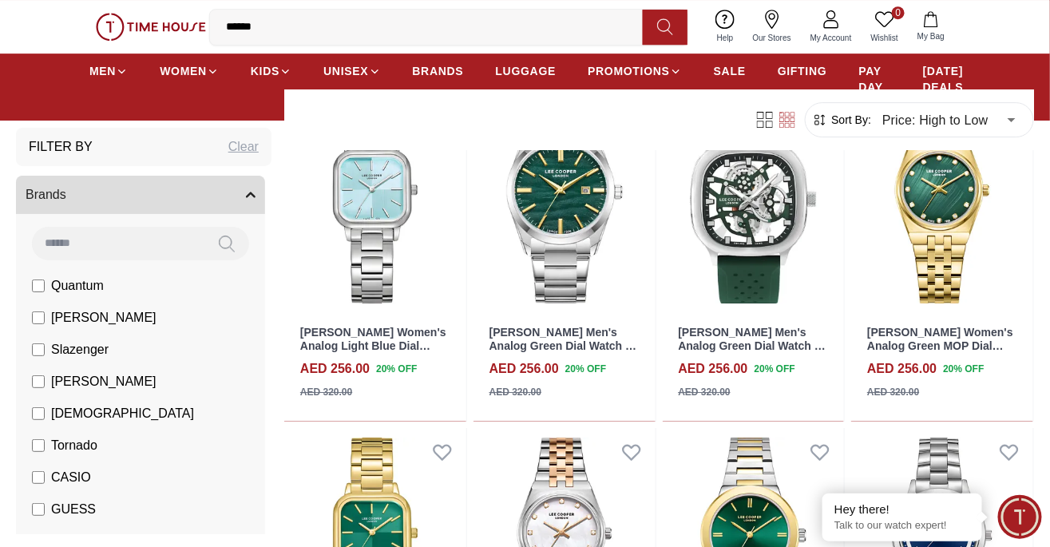
scroll to position [16800, 0]
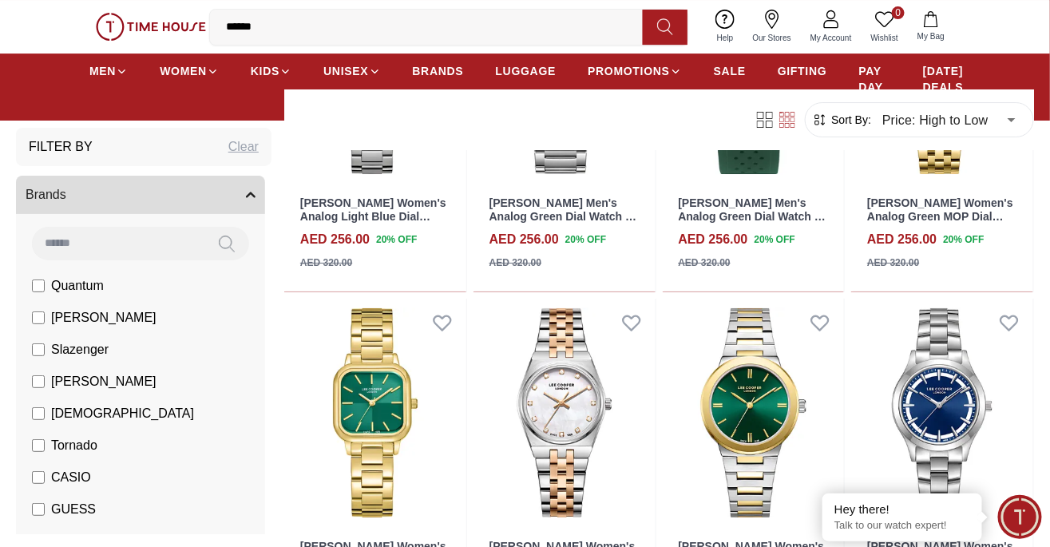
scroll to position [17041, 0]
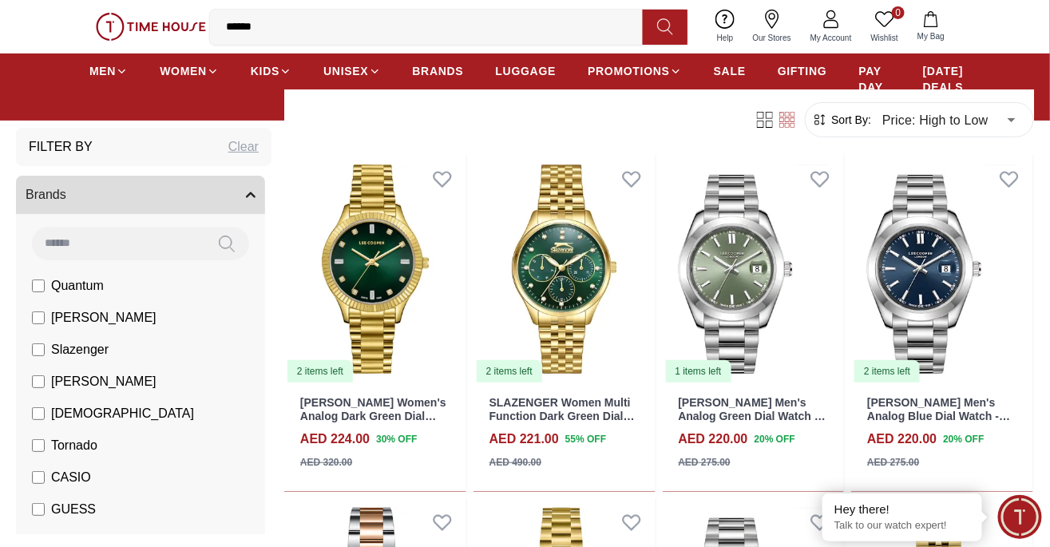
scroll to position [19002, 0]
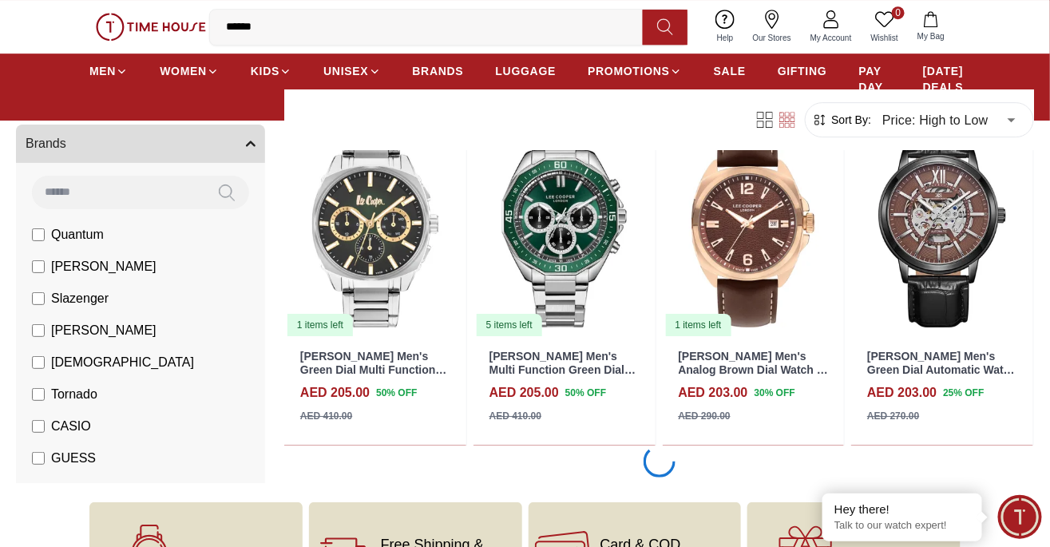
scroll to position [20478, 0]
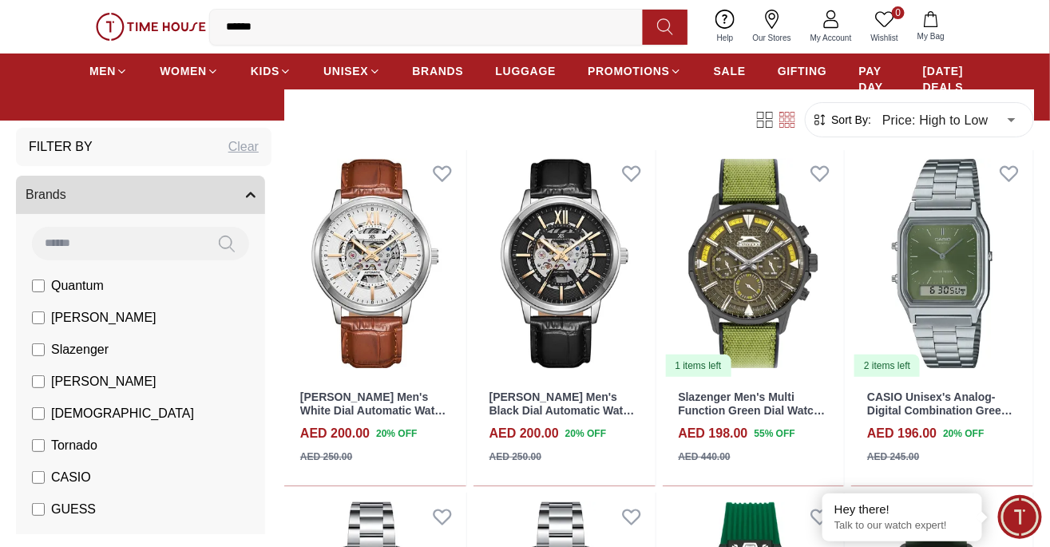
scroll to position [20719, 0]
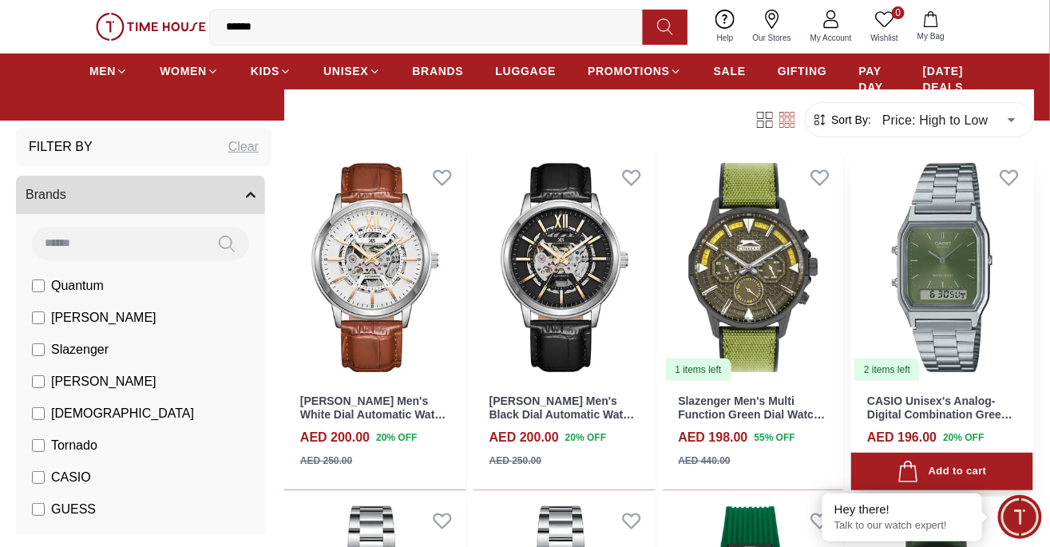
click at [959, 292] on img at bounding box center [942, 267] width 182 height 228
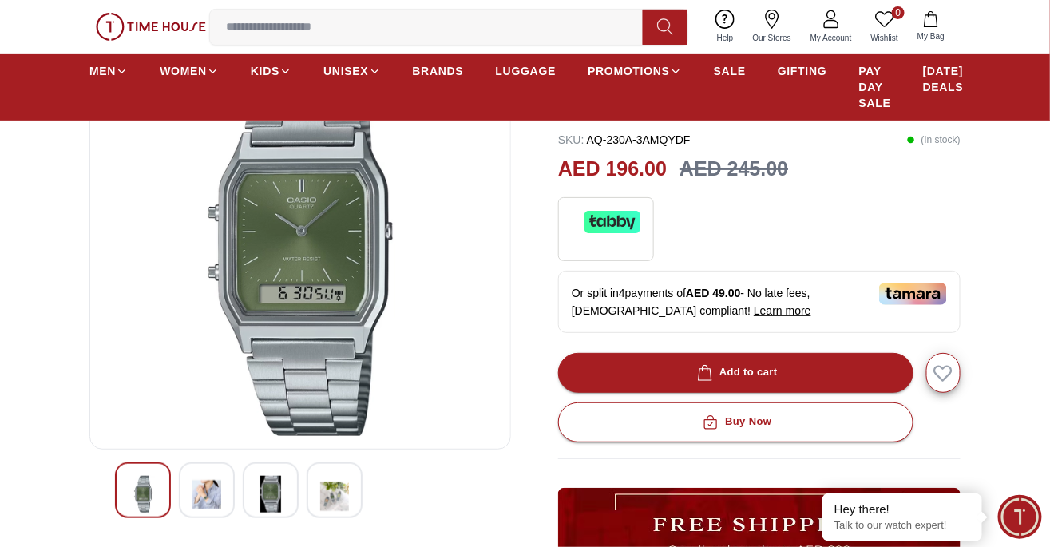
scroll to position [140, 0]
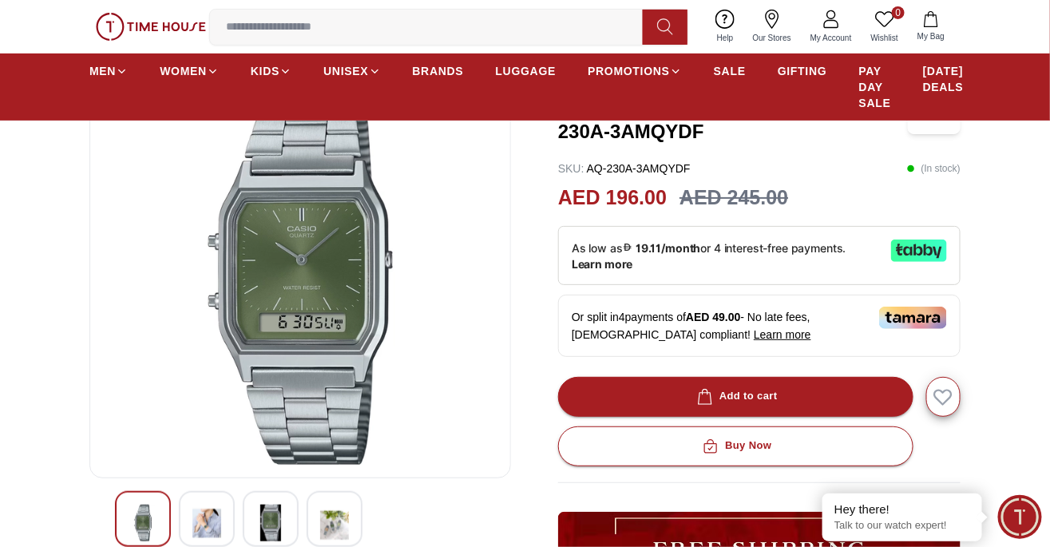
click at [208, 510] on img at bounding box center [206, 522] width 29 height 37
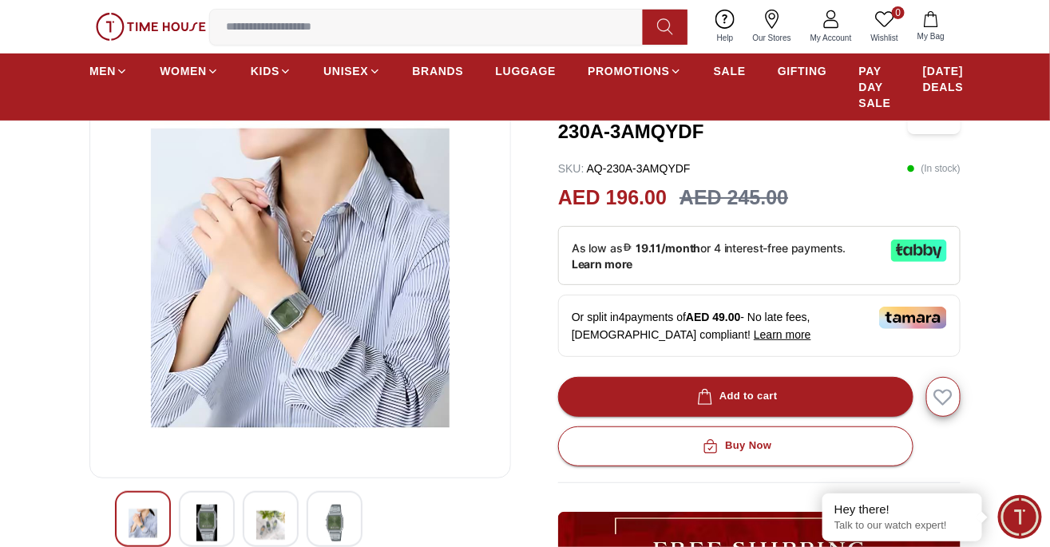
click at [264, 511] on img at bounding box center [270, 522] width 29 height 37
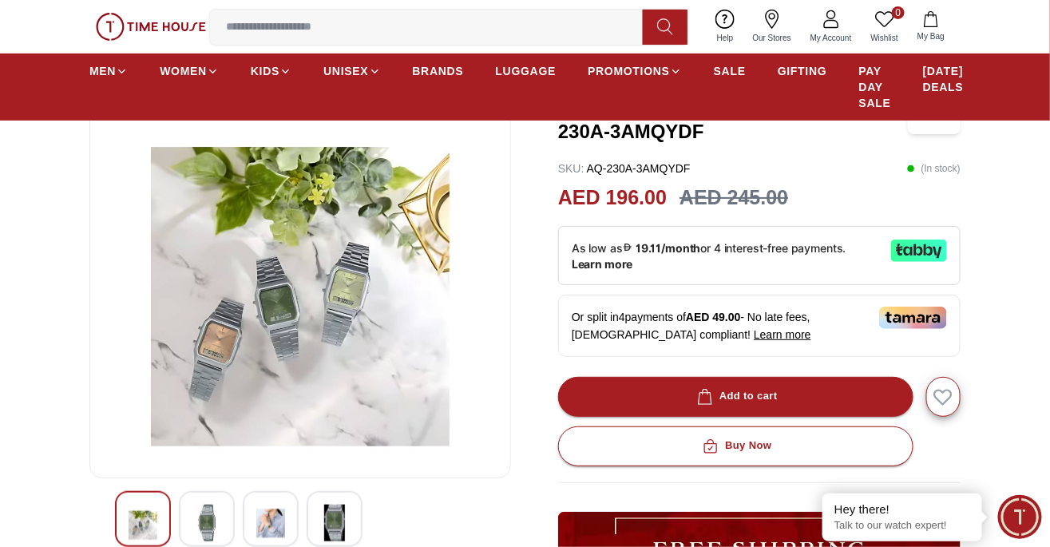
click at [338, 510] on img at bounding box center [334, 522] width 29 height 37
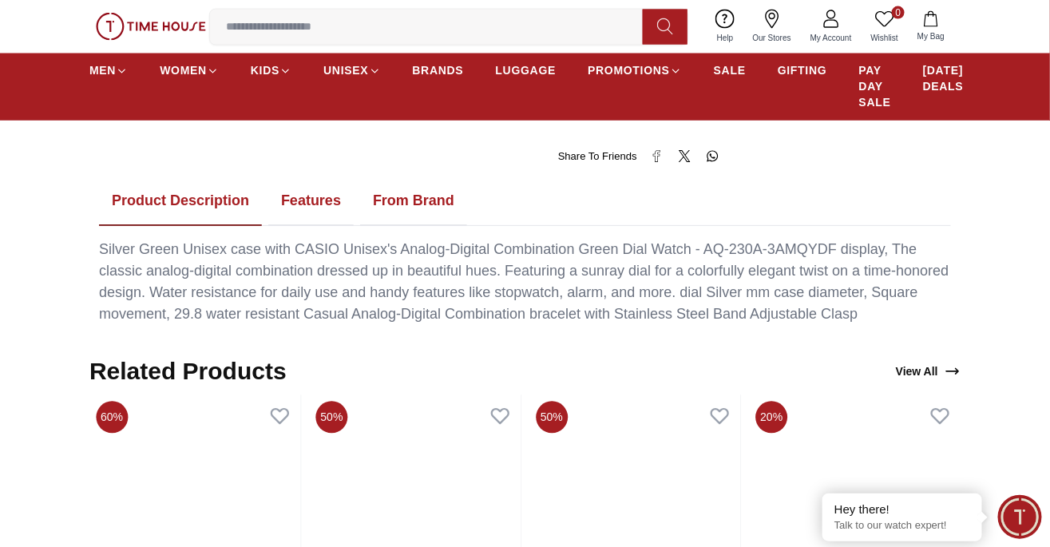
scroll to position [872, 0]
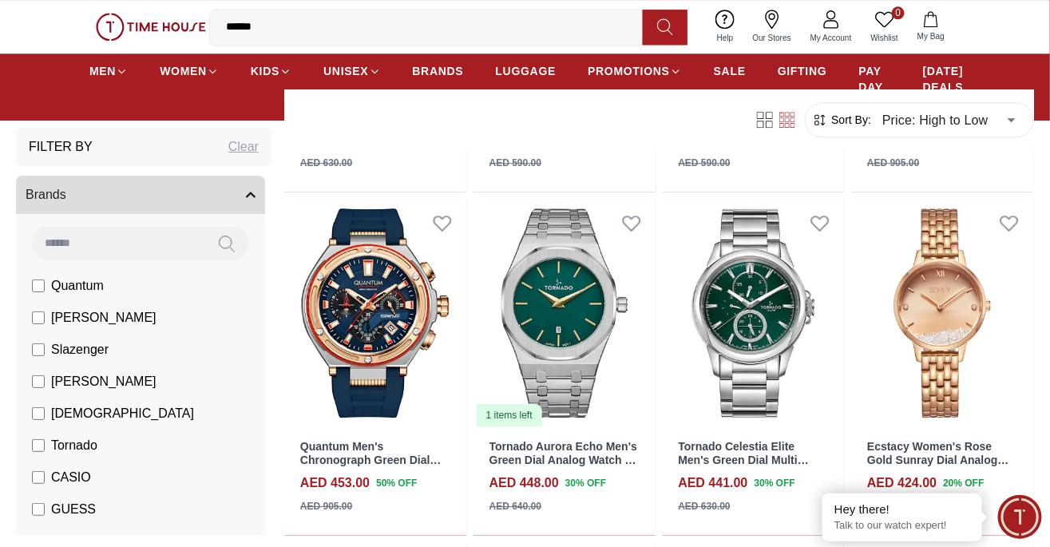
scroll to position [6956, 0]
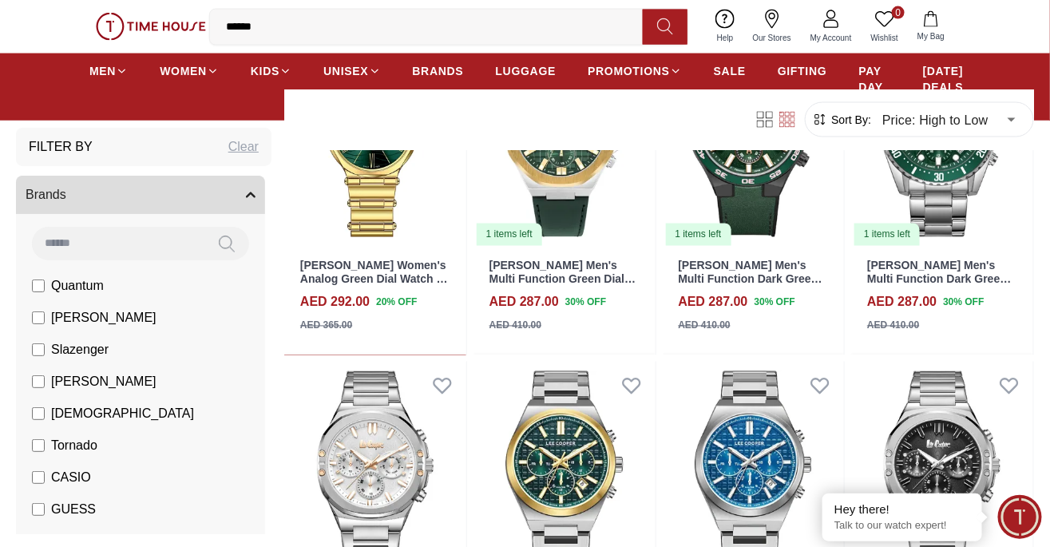
scroll to position [13994, 0]
